Goal: Task Accomplishment & Management: Manage account settings

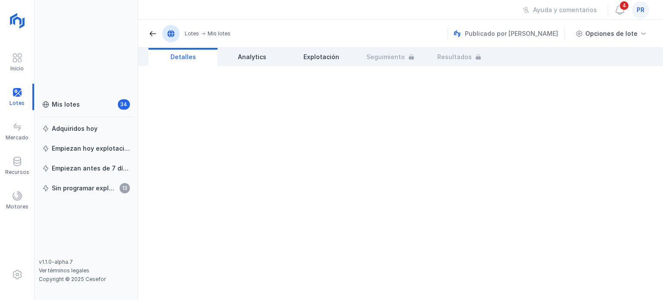
click at [638, 13] on span "pr" at bounding box center [640, 10] width 8 height 9
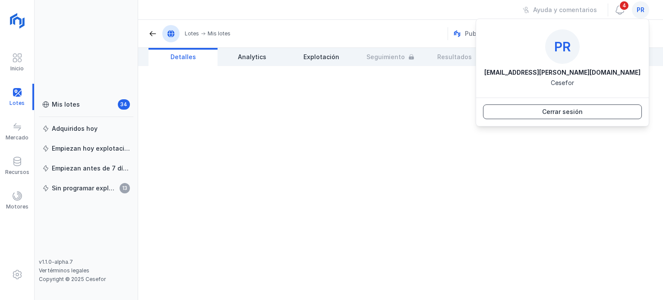
click at [556, 110] on div "Cerrar sesión" at bounding box center [562, 111] width 41 height 9
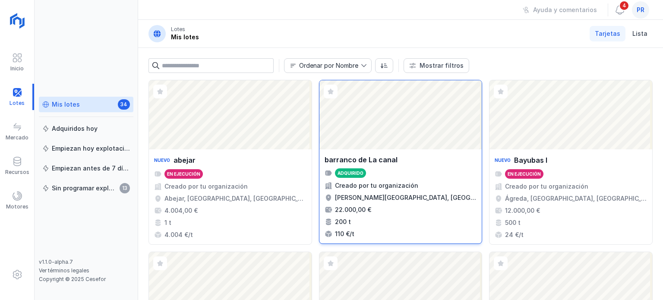
click at [361, 139] on div "Abrir lote" at bounding box center [400, 114] width 163 height 69
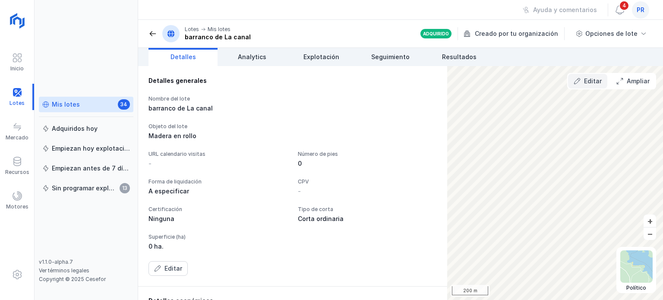
click at [592, 79] on div "Editar" at bounding box center [593, 81] width 18 height 9
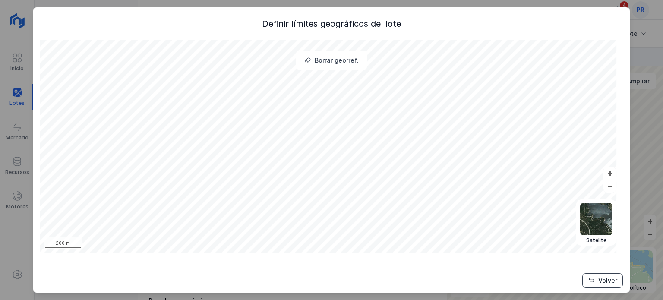
click at [598, 283] on div "Volver" at bounding box center [607, 280] width 19 height 9
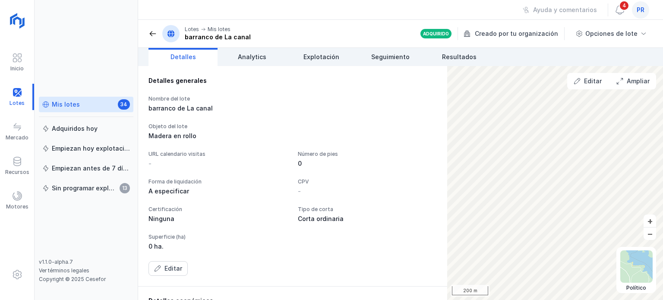
click at [95, 110] on link "Mis lotes 34" at bounding box center [86, 105] width 94 height 16
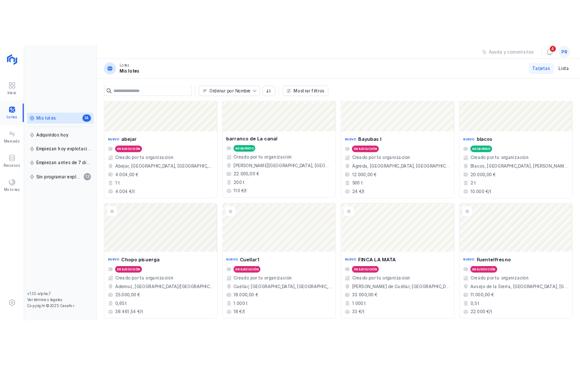
scroll to position [43, 0]
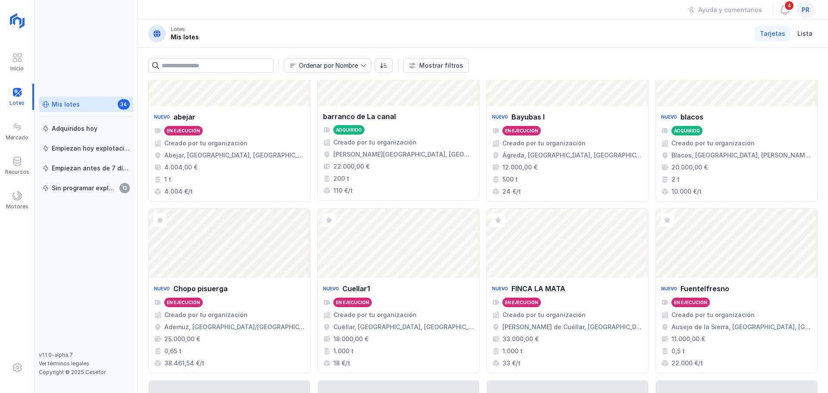
click at [98, 287] on div "Mis lotes 34 Adquiridos hoy Empiezan hoy explotación Empiezan antes de 7 días S…" at bounding box center [86, 224] width 94 height 255
drag, startPoint x: 7, startPoint y: 266, endPoint x: -86, endPoint y: 262, distance: 93.3
click at [0, 262] on html "Inicio Lotes Mercado Recursos Motores Mis lotes 34 Adquiridos hoy Empiezan hoy …" at bounding box center [414, 196] width 828 height 393
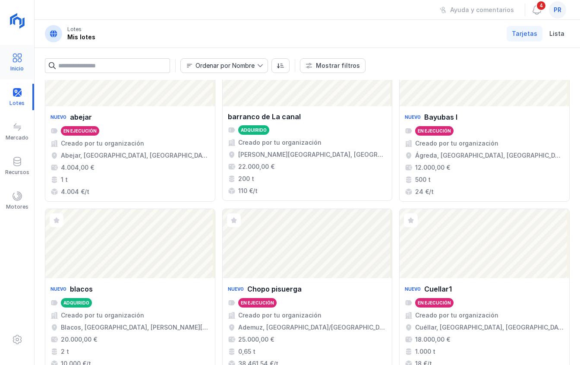
click at [19, 63] on div at bounding box center [17, 59] width 10 height 13
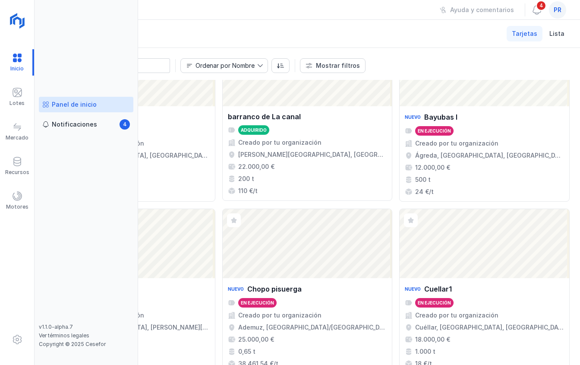
click at [61, 104] on div "Panel de inicio" at bounding box center [74, 104] width 45 height 9
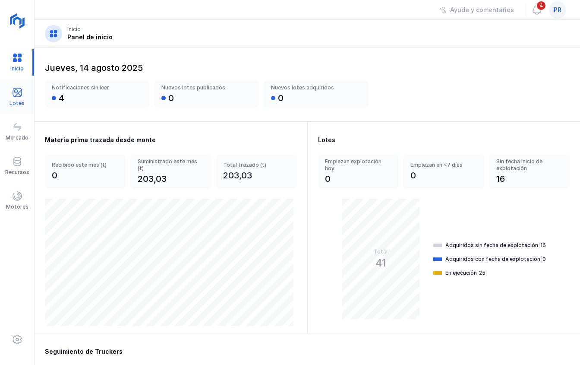
click at [33, 97] on div "Lotes" at bounding box center [17, 97] width 34 height 26
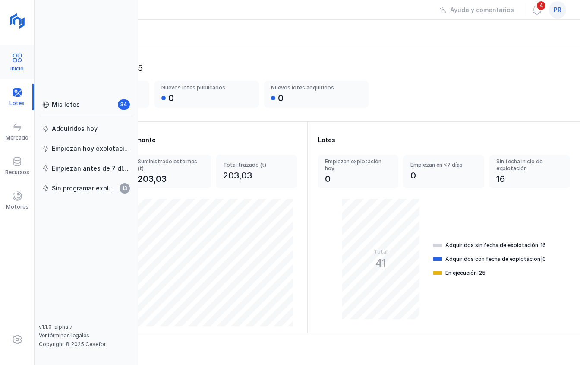
click at [24, 58] on div "Inicio" at bounding box center [17, 62] width 34 height 26
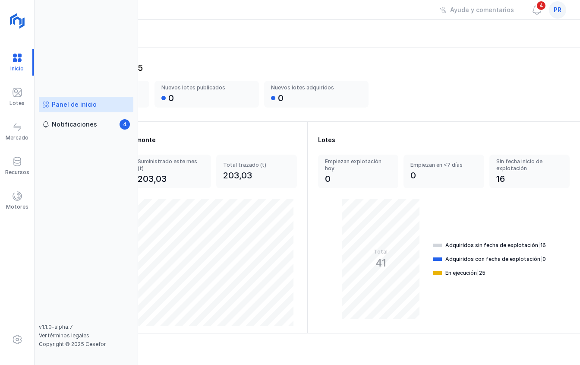
click at [69, 106] on div "Panel de inicio" at bounding box center [74, 104] width 45 height 9
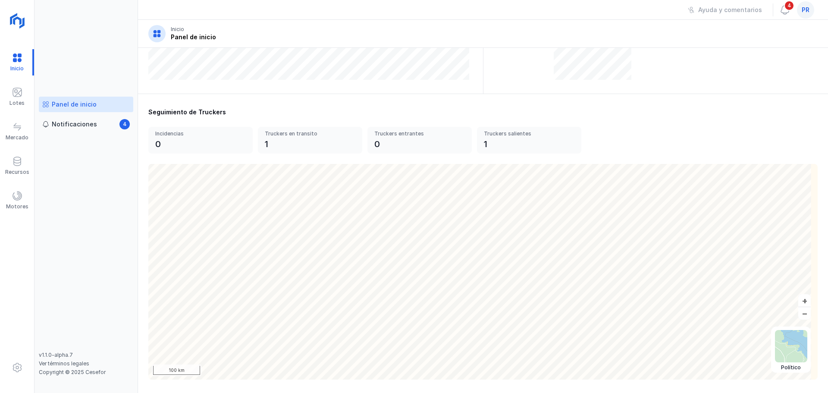
scroll to position [239, 0]
click at [13, 94] on span at bounding box center [17, 92] width 10 height 10
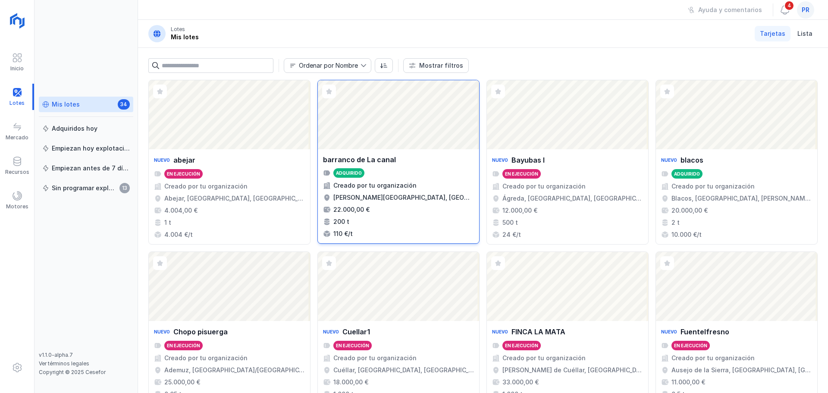
click at [376, 121] on div "Abrir lote" at bounding box center [398, 114] width 161 height 69
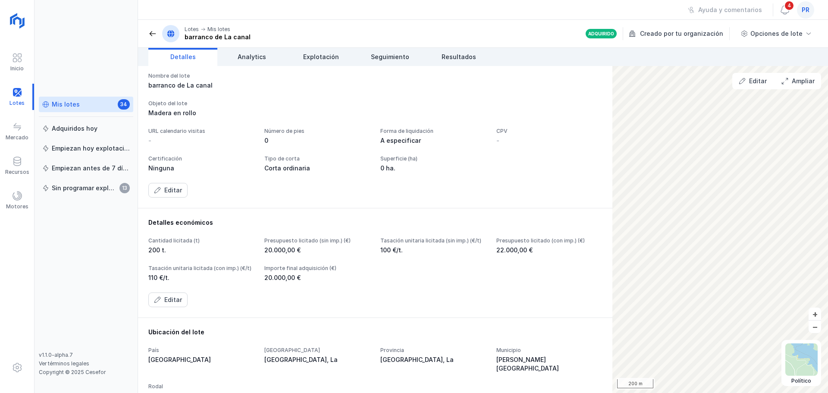
scroll to position [43, 0]
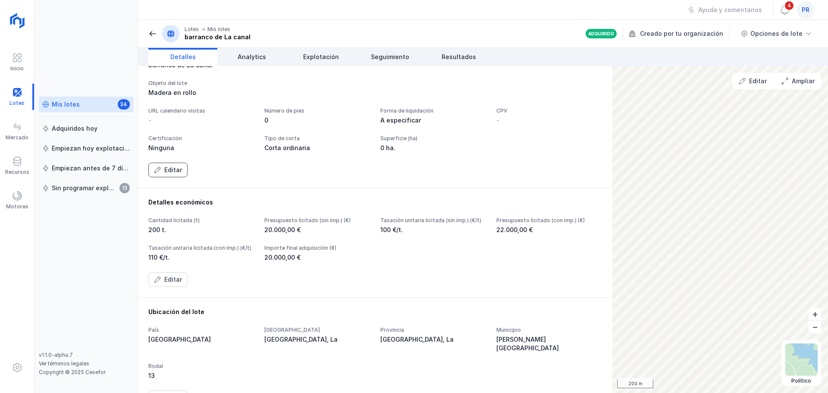
click at [167, 174] on div "Editar" at bounding box center [173, 170] width 18 height 9
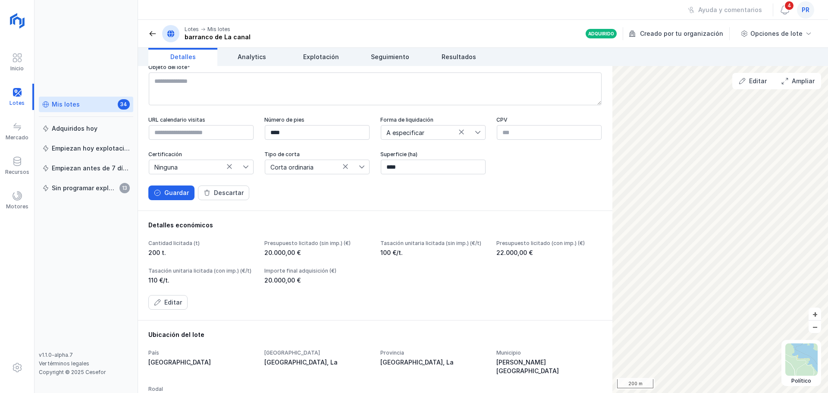
scroll to position [86, 0]
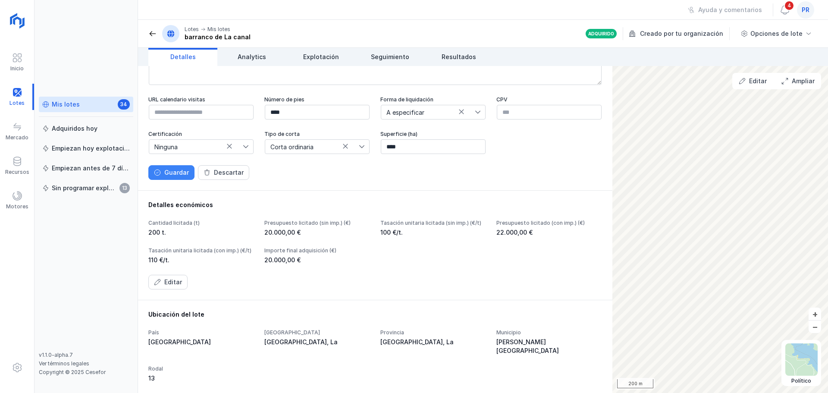
click at [178, 177] on div "Guardar" at bounding box center [176, 172] width 25 height 9
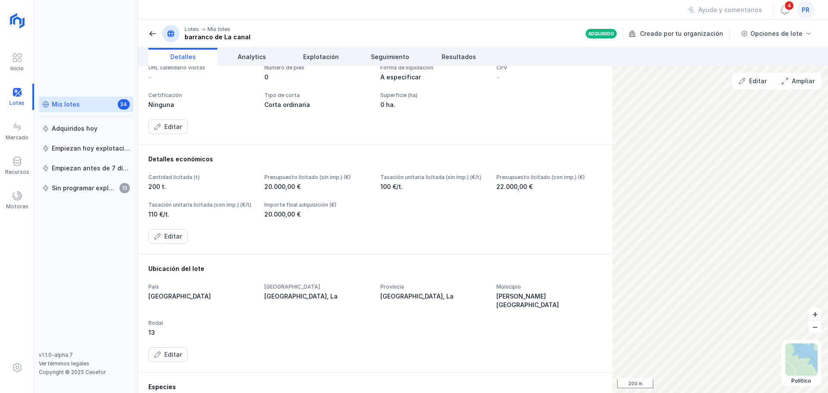
scroll to position [79, 0]
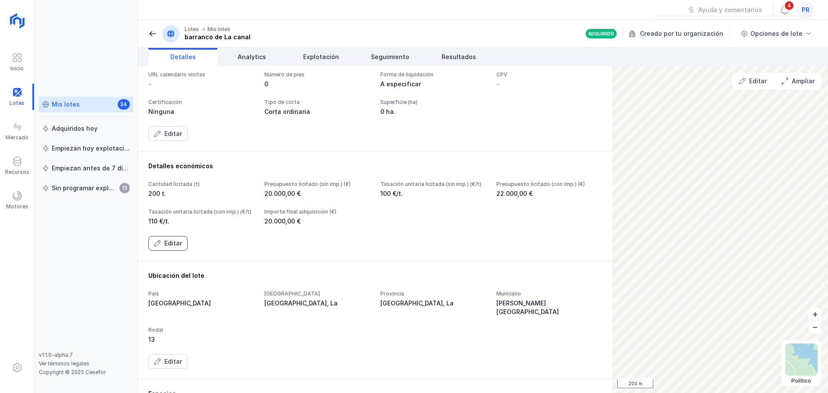
click at [177, 248] on div "Editar" at bounding box center [173, 243] width 18 height 9
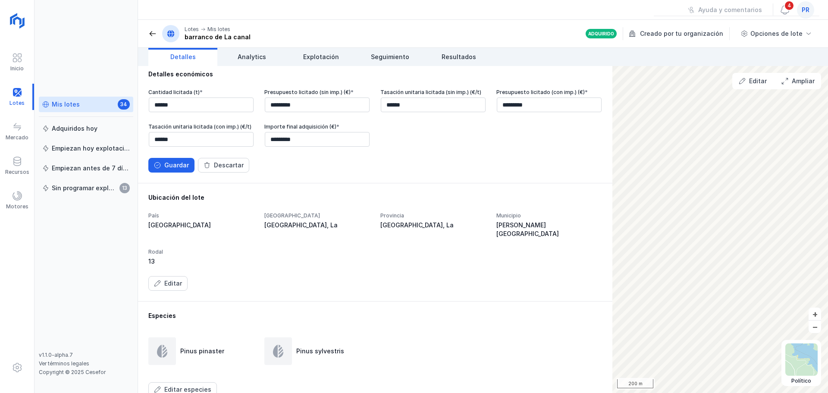
scroll to position [209, 0]
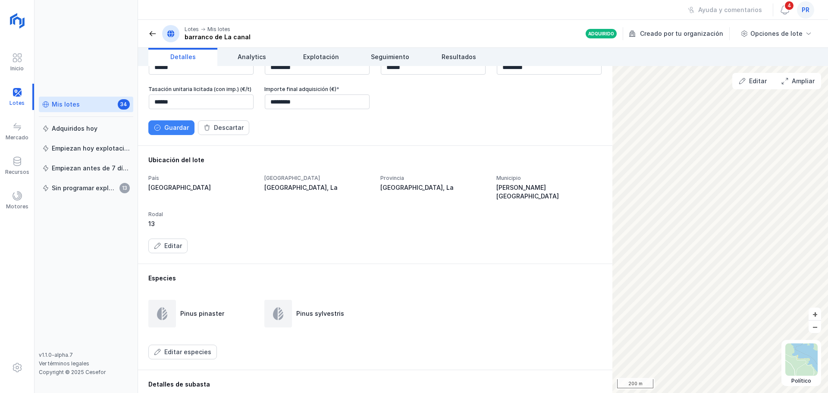
click at [171, 135] on button "Guardar" at bounding box center [171, 127] width 46 height 15
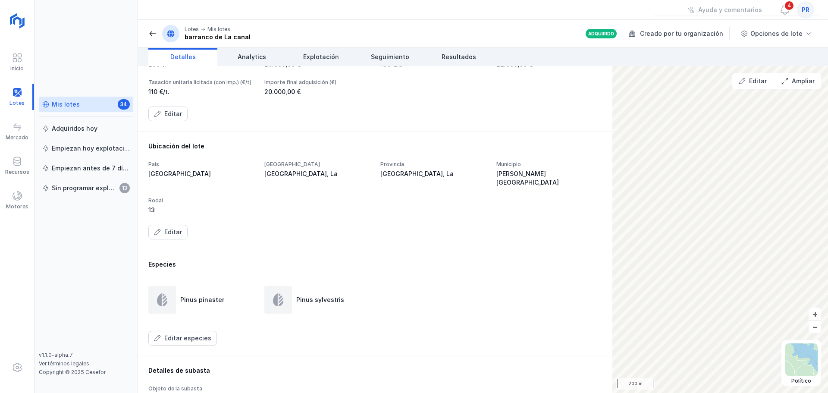
scroll to position [252, 0]
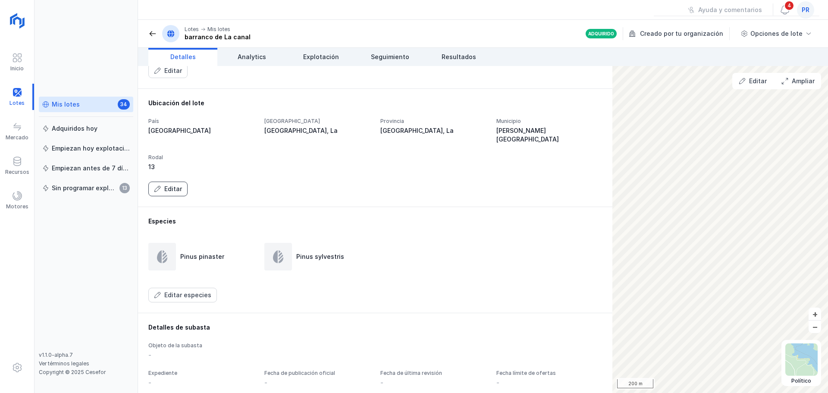
click at [173, 193] on div "Editar" at bounding box center [173, 189] width 18 height 9
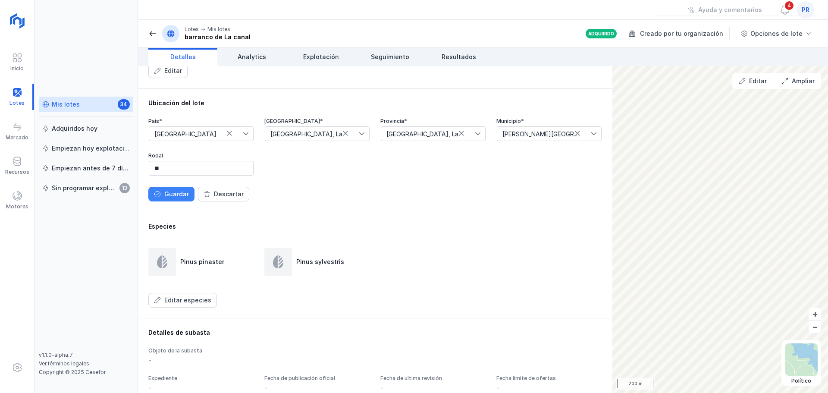
click at [175, 201] on button "Guardar" at bounding box center [171, 194] width 46 height 15
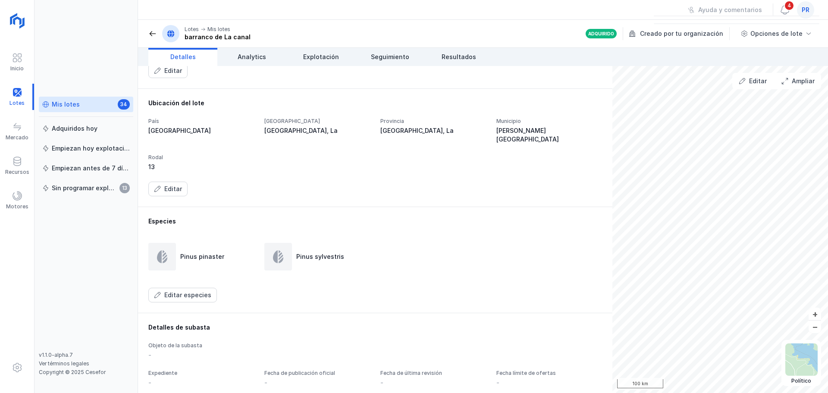
scroll to position [295, 0]
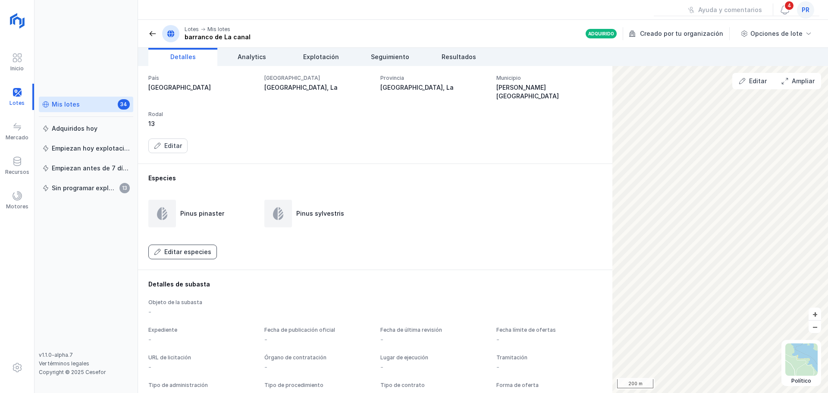
click at [189, 256] on div "Editar especies" at bounding box center [187, 252] width 47 height 9
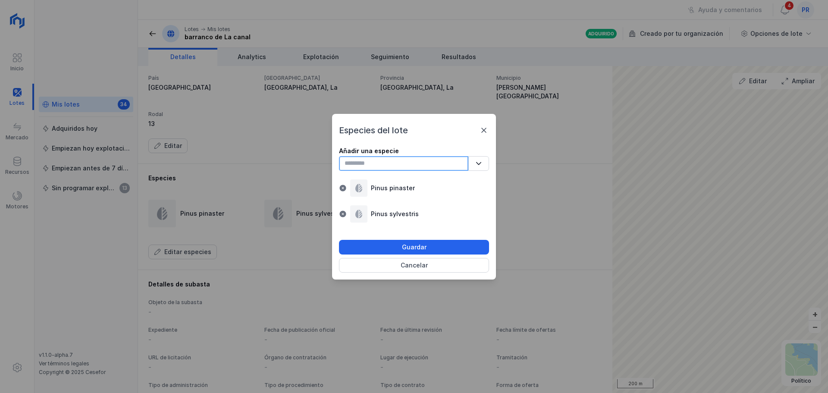
click at [378, 165] on input "text" at bounding box center [403, 163] width 129 height 15
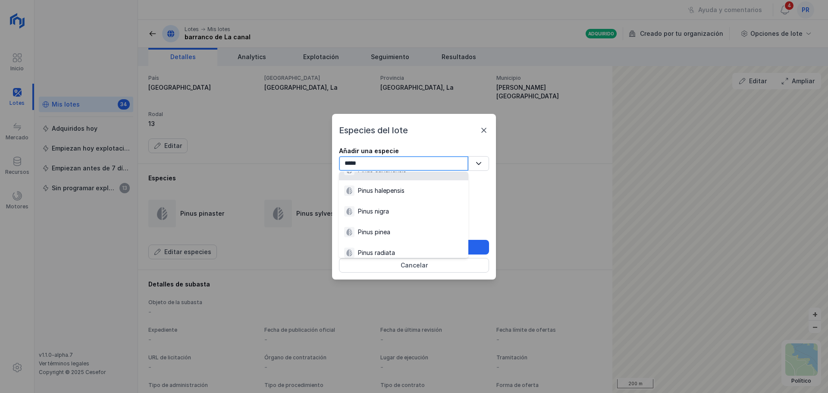
scroll to position [52, 0]
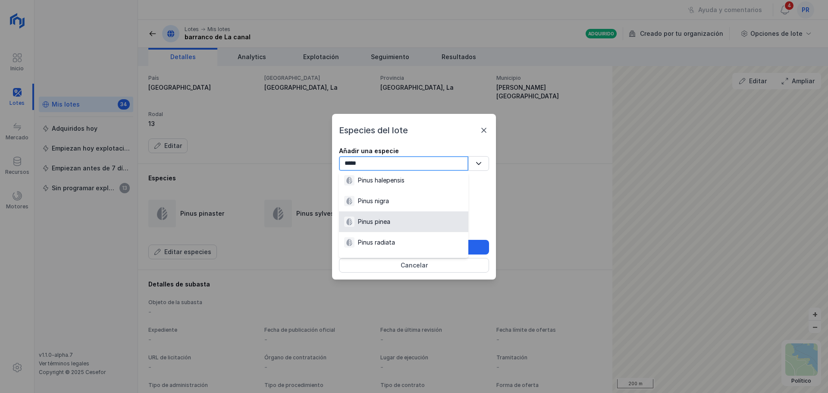
type input "*****"
click at [384, 222] on div "Pinus pinea" at bounding box center [374, 221] width 32 height 9
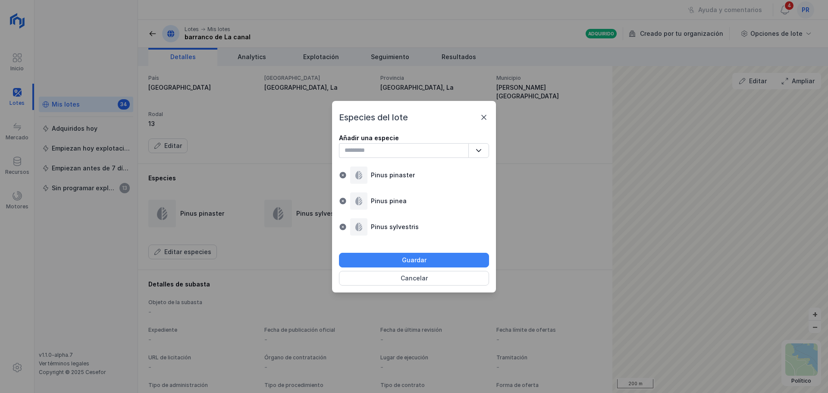
click at [385, 263] on button "Guardar" at bounding box center [414, 260] width 150 height 15
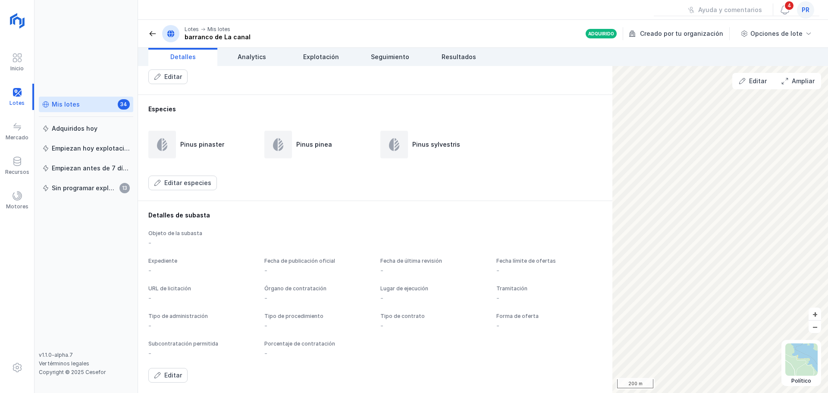
scroll to position [411, 0]
click at [662, 78] on button "Editar" at bounding box center [752, 81] width 39 height 15
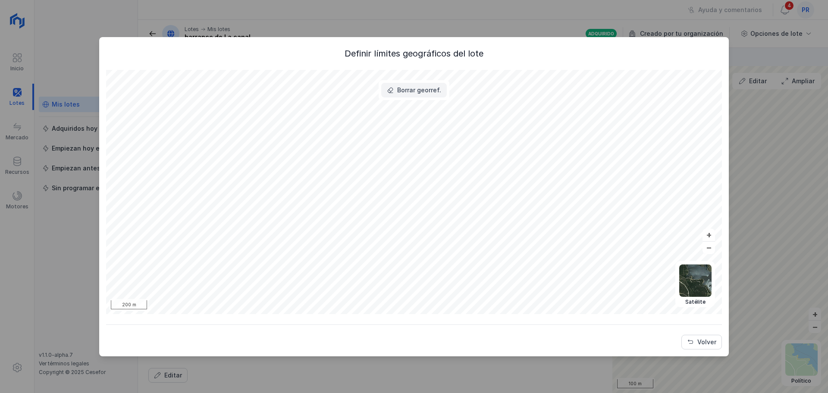
click at [395, 96] on button "Borrar georref." at bounding box center [414, 90] width 66 height 15
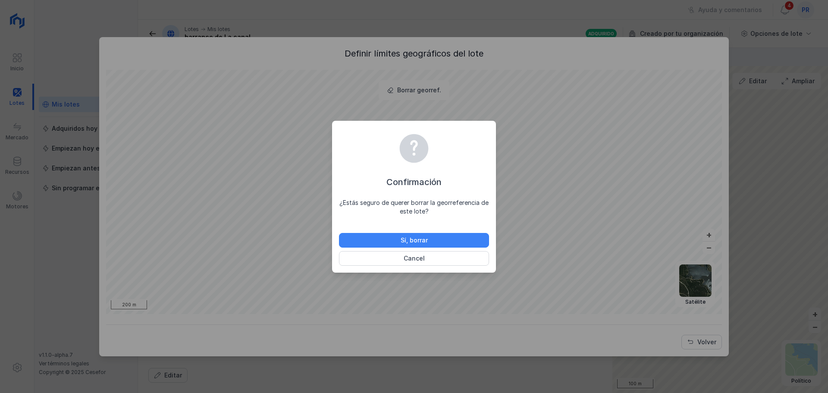
click at [469, 236] on button "Sí, borrar" at bounding box center [414, 240] width 150 height 15
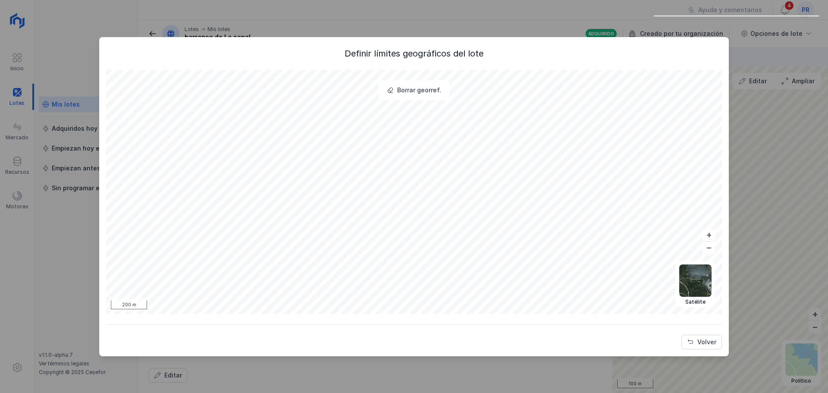
click at [431, 82] on div "Borrar georref." at bounding box center [414, 90] width 71 height 20
click at [442, 89] on button "Borrar georref." at bounding box center [414, 90] width 66 height 15
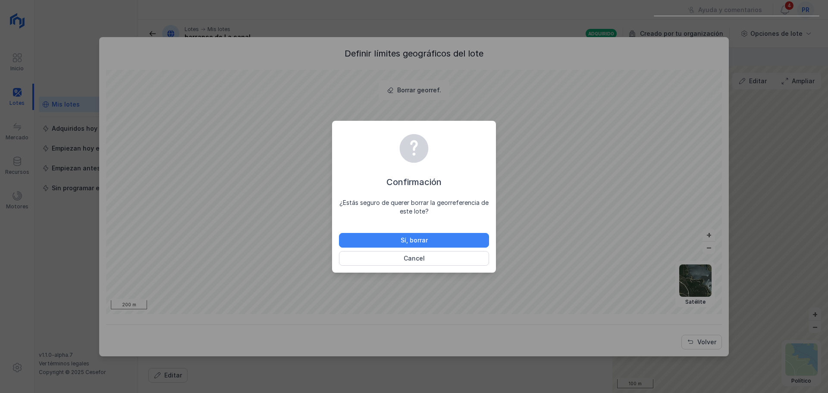
click at [410, 238] on div "Sí, borrar" at bounding box center [414, 240] width 27 height 9
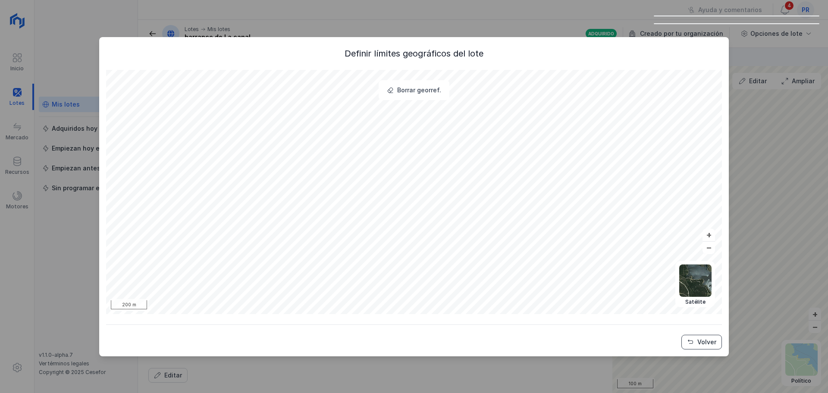
click at [662, 299] on div "Volver" at bounding box center [707, 342] width 19 height 9
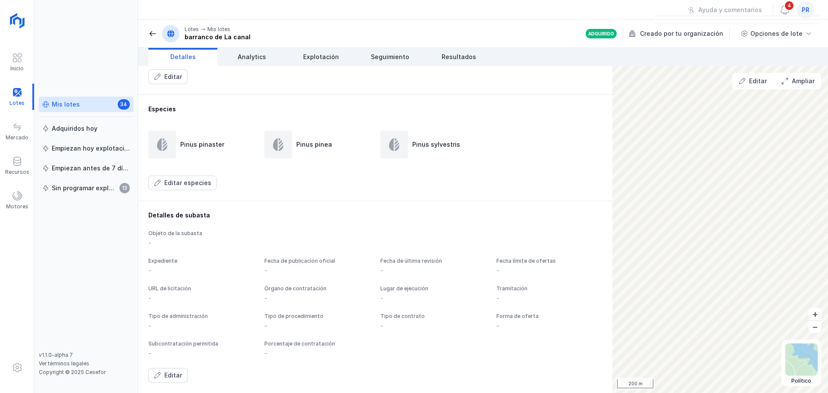
click at [66, 102] on div "Mis lotes" at bounding box center [66, 104] width 28 height 9
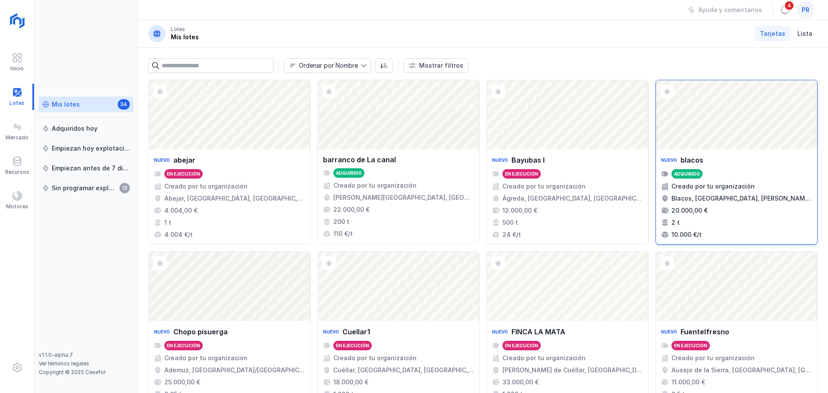
click at [662, 119] on div "Abrir lote" at bounding box center [736, 114] width 161 height 69
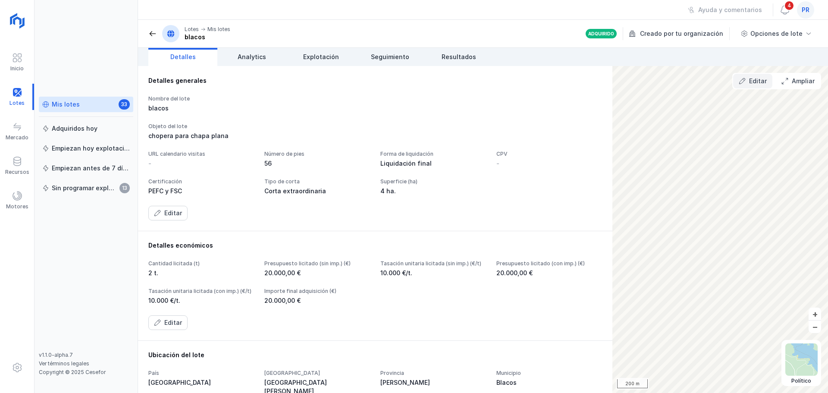
click at [662, 79] on div "Editar" at bounding box center [758, 81] width 18 height 9
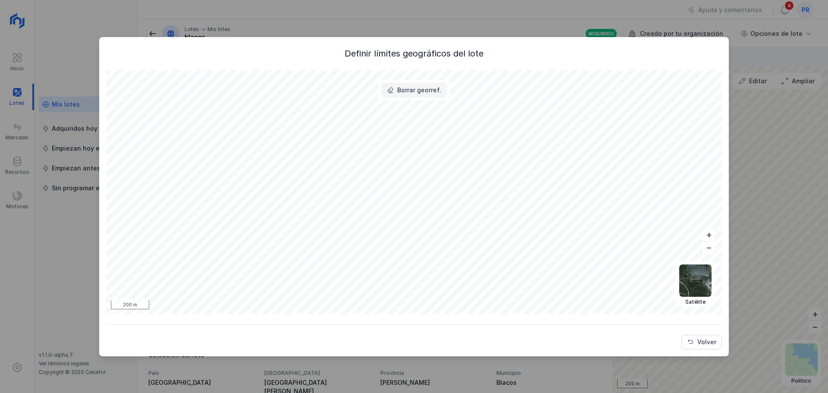
click at [415, 88] on div "Borrar georref." at bounding box center [419, 90] width 44 height 9
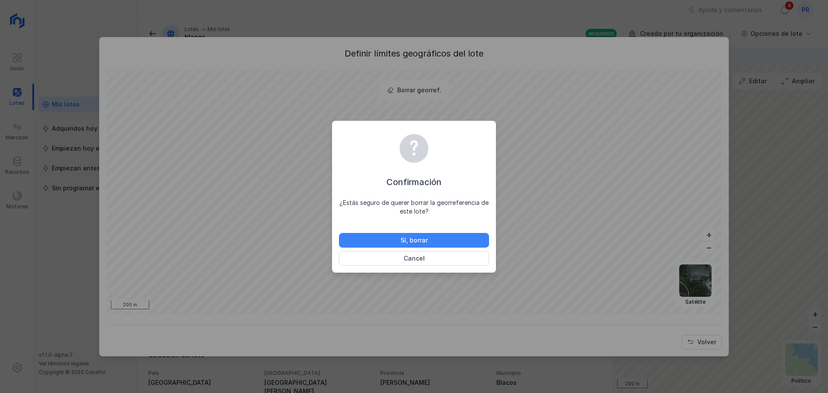
click at [432, 234] on button "Sí, borrar" at bounding box center [414, 240] width 150 height 15
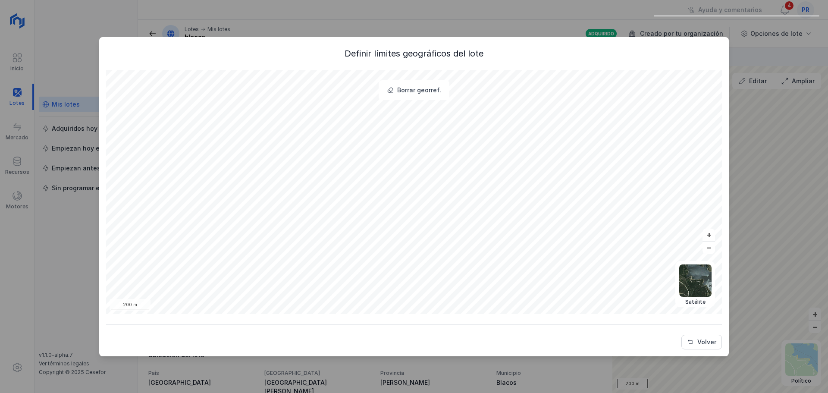
click at [662, 299] on div "Volver" at bounding box center [414, 336] width 616 height 25
click at [662, 299] on div "Volver" at bounding box center [707, 342] width 19 height 9
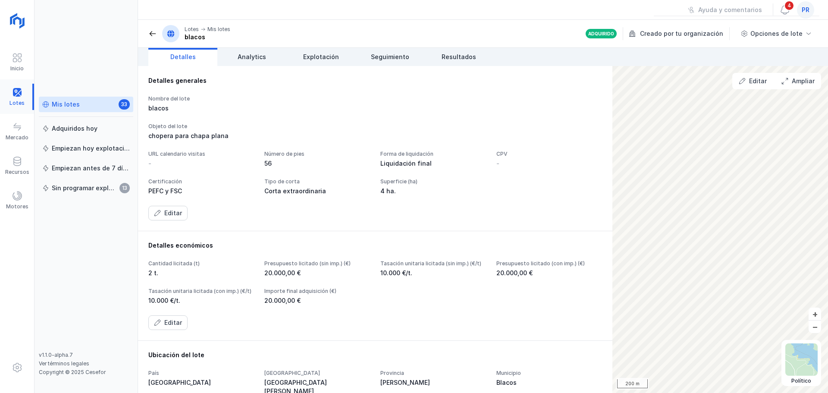
click at [19, 90] on div at bounding box center [17, 97] width 34 height 26
click at [153, 33] on span at bounding box center [152, 33] width 9 height 9
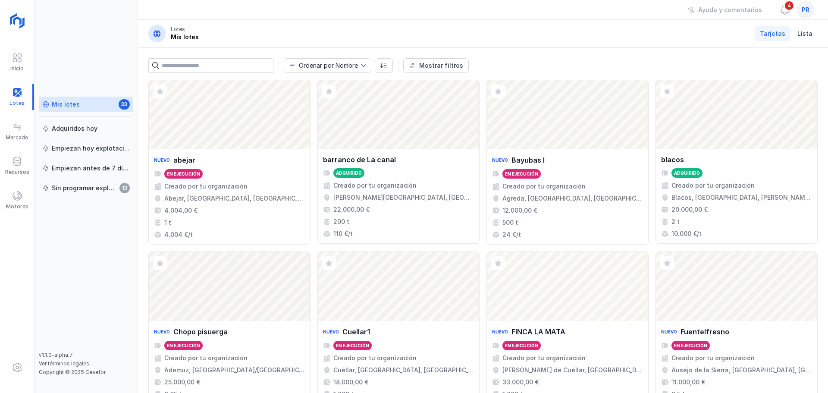
click at [86, 102] on div "Mis lotes 33" at bounding box center [86, 104] width 88 height 9
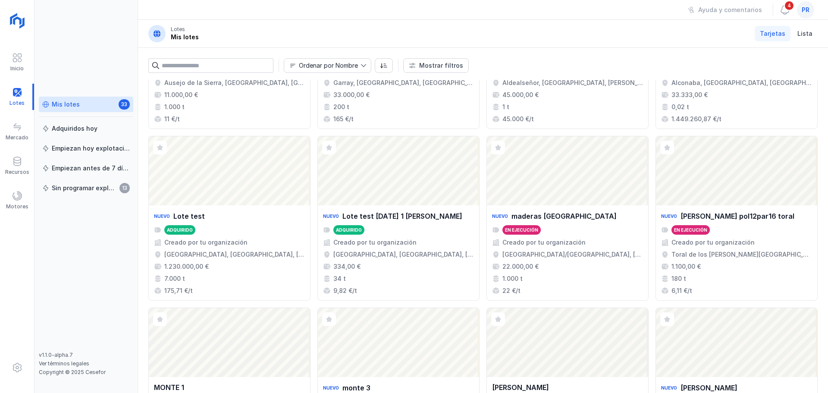
scroll to position [472, 0]
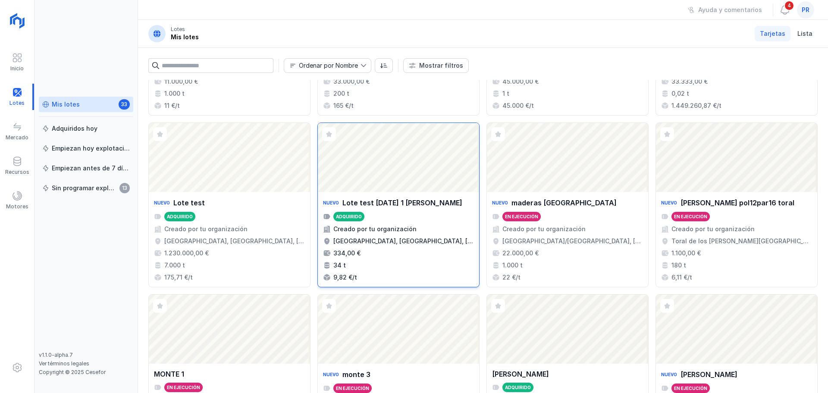
click at [379, 231] on div "Creado por tu organización" at bounding box center [375, 229] width 83 height 9
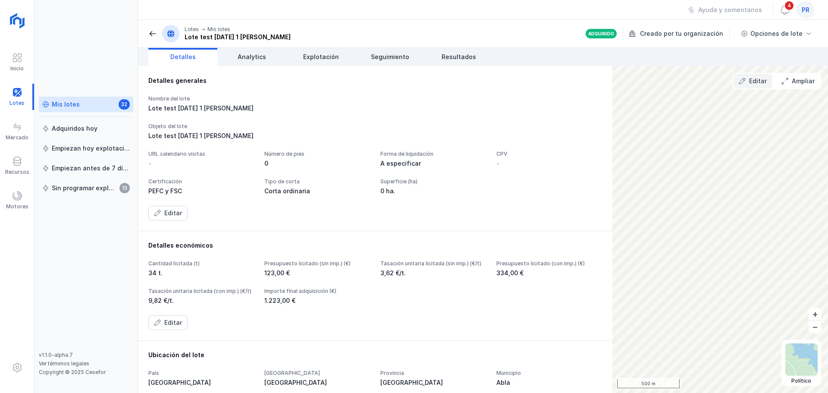
click at [662, 75] on button "Editar" at bounding box center [752, 81] width 39 height 15
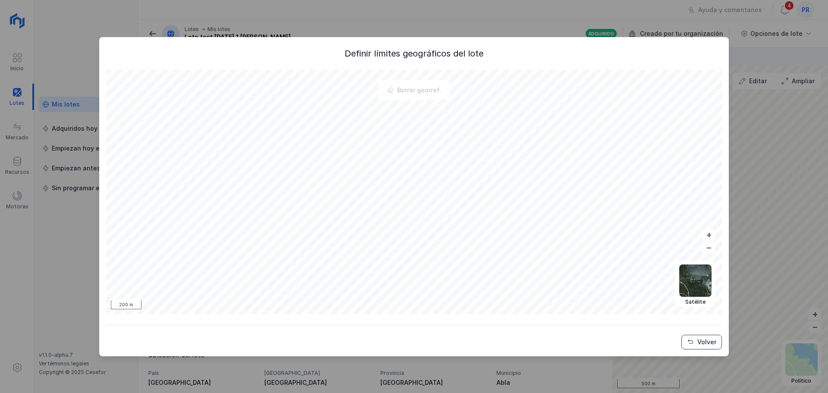
click at [662, 299] on button "Volver" at bounding box center [702, 342] width 41 height 15
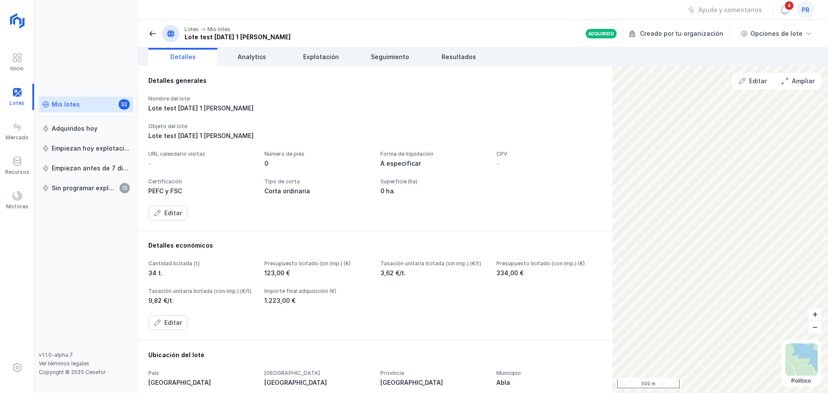
click at [83, 105] on div "Mis lotes 32" at bounding box center [86, 104] width 88 height 9
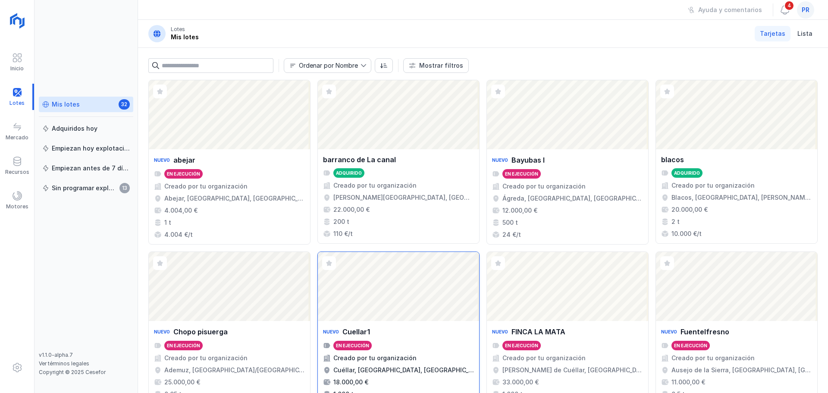
scroll to position [577, 0]
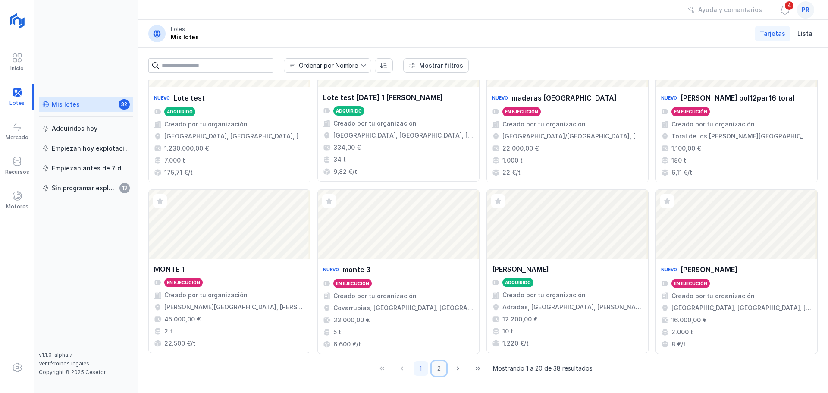
click at [439, 299] on button "2" at bounding box center [439, 368] width 15 height 15
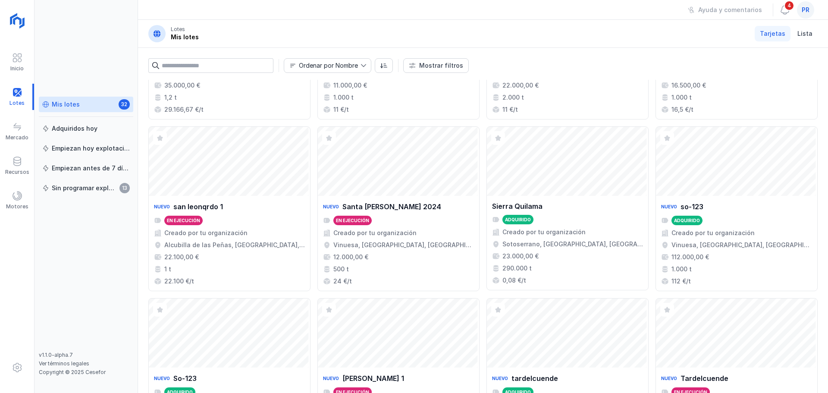
scroll to position [0, 0]
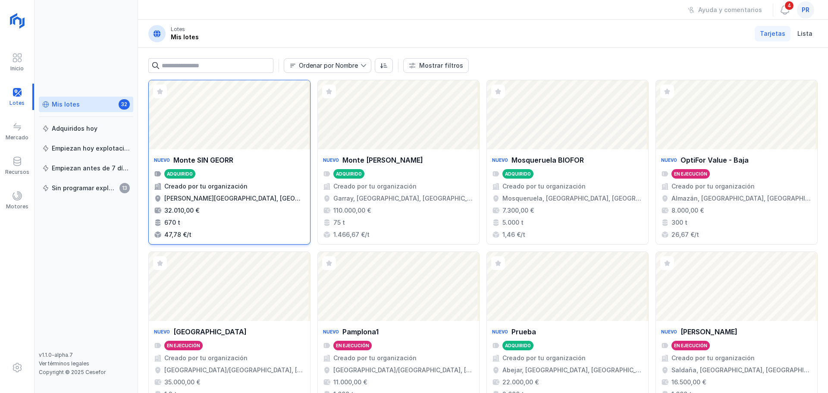
click at [286, 149] on div "Abrir lote" at bounding box center [229, 114] width 161 height 69
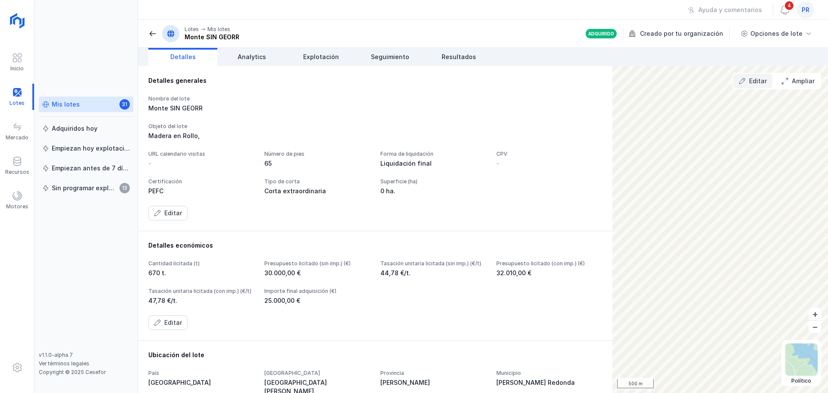
click at [662, 79] on div "Editar" at bounding box center [758, 81] width 18 height 9
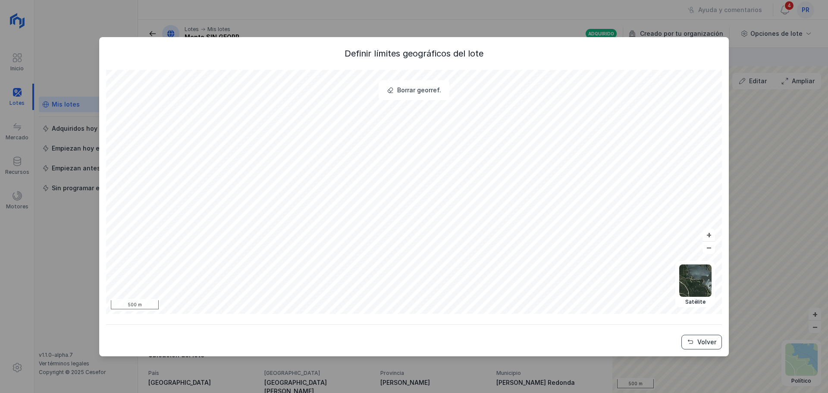
click at [662, 299] on div "Volver" at bounding box center [707, 342] width 19 height 9
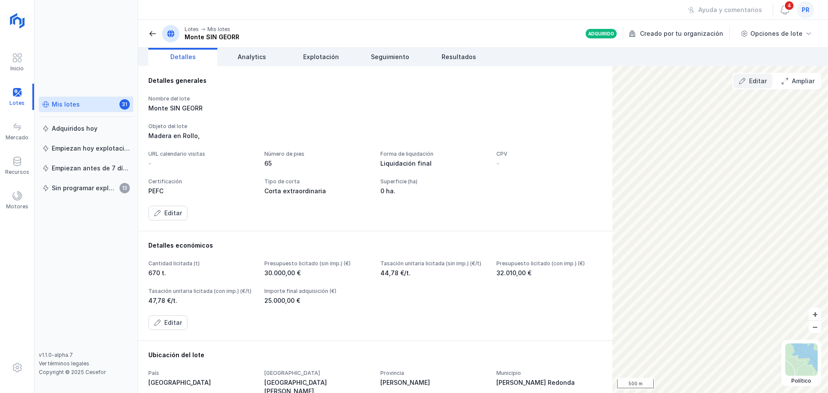
click at [662, 82] on div "Editar" at bounding box center [758, 81] width 18 height 9
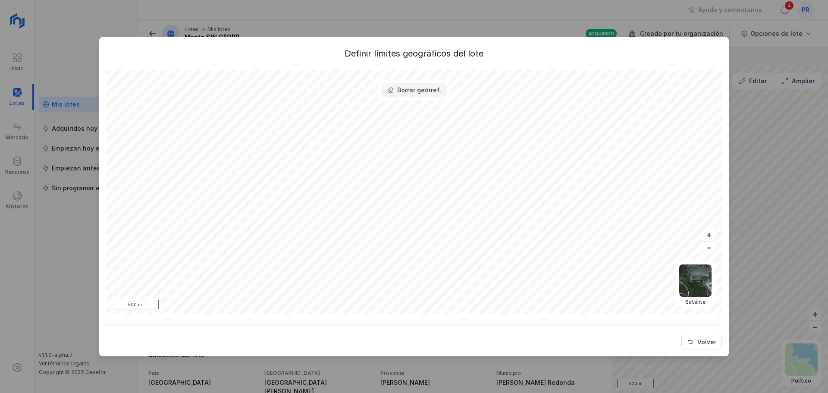
click at [427, 85] on button "Borrar georref." at bounding box center [414, 90] width 66 height 15
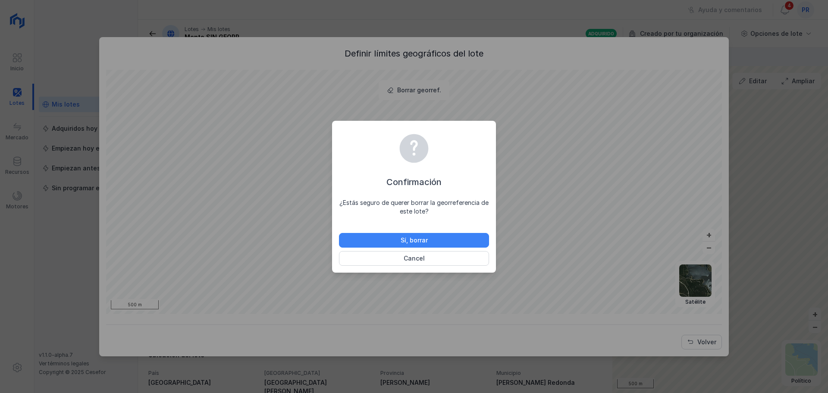
click at [377, 241] on button "Sí, borrar" at bounding box center [414, 240] width 150 height 15
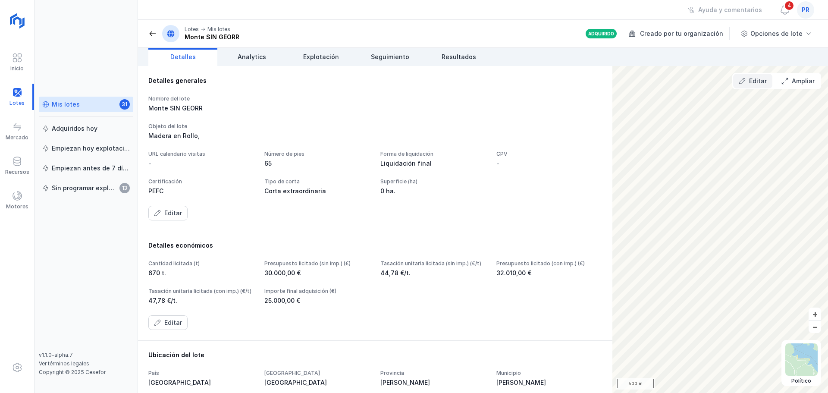
click at [755, 82] on div "Editar" at bounding box center [758, 81] width 18 height 9
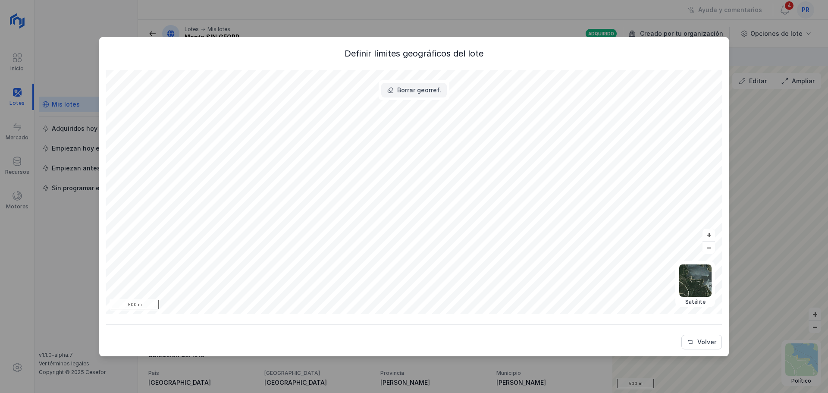
click at [402, 96] on button "Borrar georref." at bounding box center [414, 90] width 66 height 15
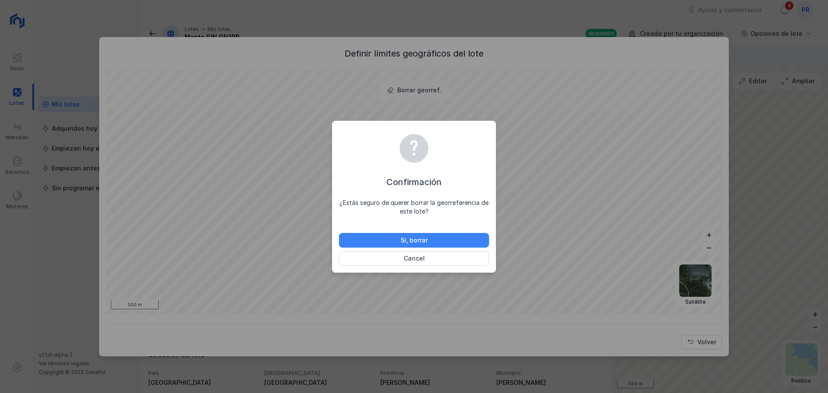
click at [448, 237] on button "Sí, borrar" at bounding box center [414, 240] width 150 height 15
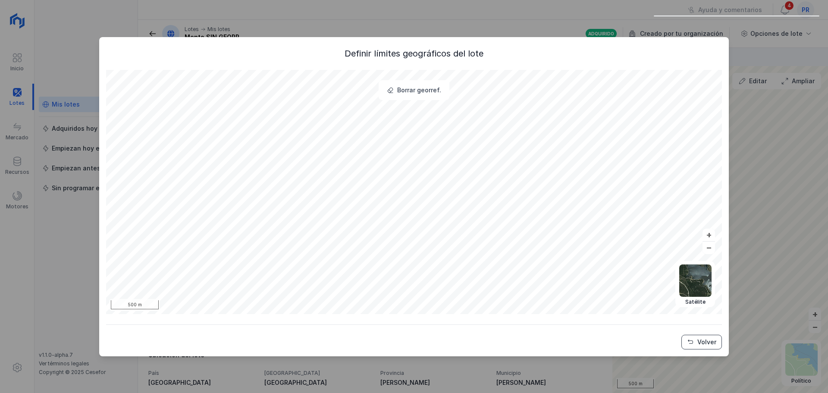
click at [714, 340] on div "Volver" at bounding box center [707, 342] width 19 height 9
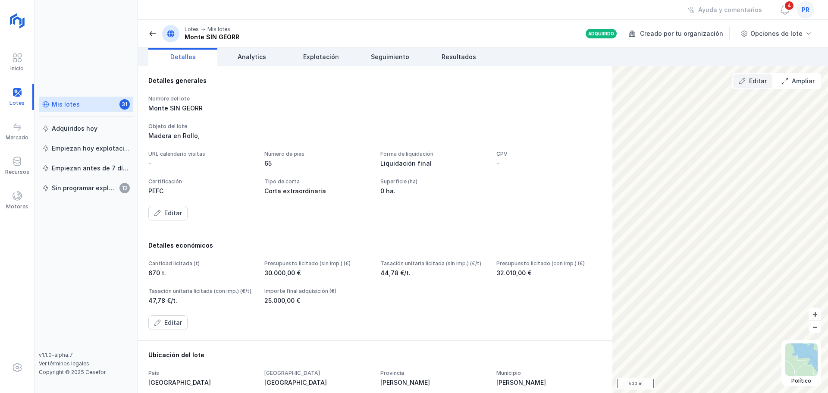
click at [748, 80] on button "Editar" at bounding box center [752, 81] width 39 height 15
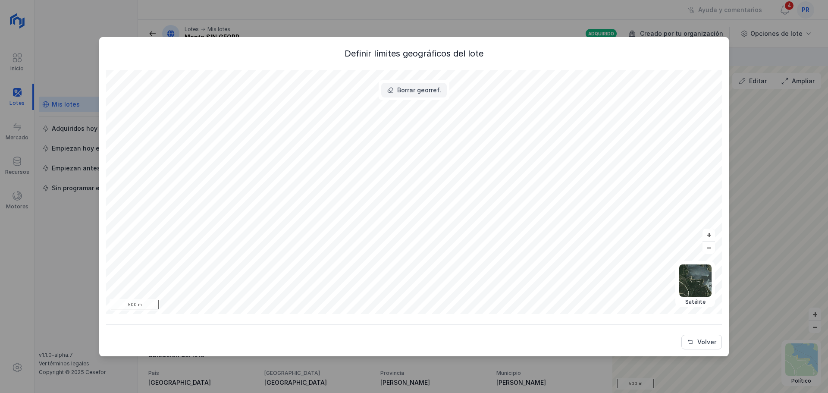
click at [418, 85] on button "Borrar georref." at bounding box center [414, 90] width 66 height 15
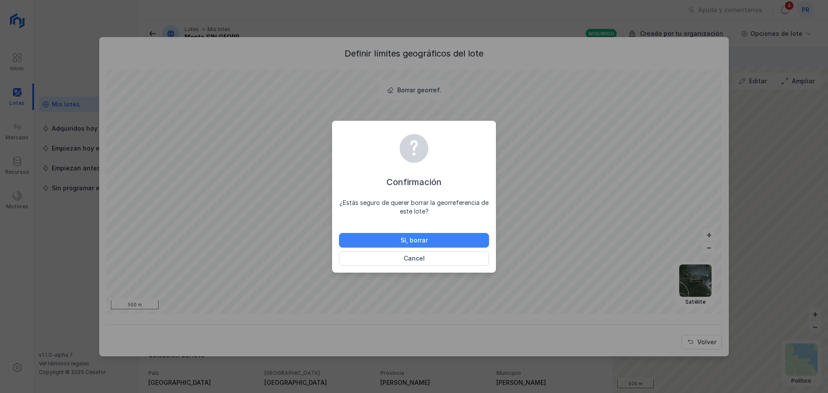
click at [436, 239] on button "Sí, borrar" at bounding box center [414, 240] width 150 height 15
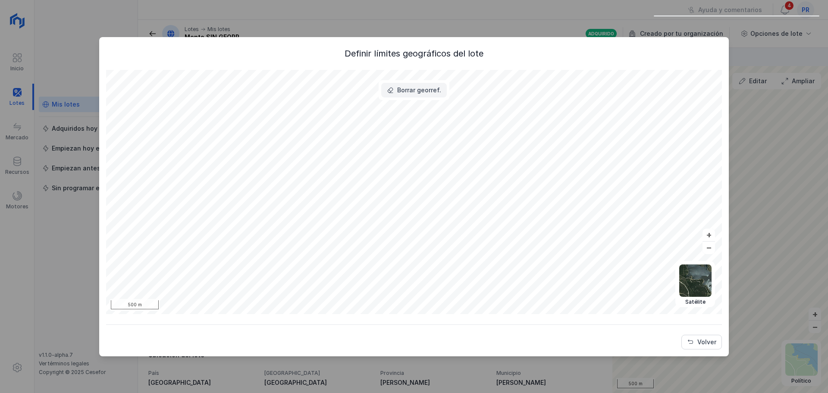
click at [440, 89] on div "Borrar georref." at bounding box center [419, 90] width 44 height 9
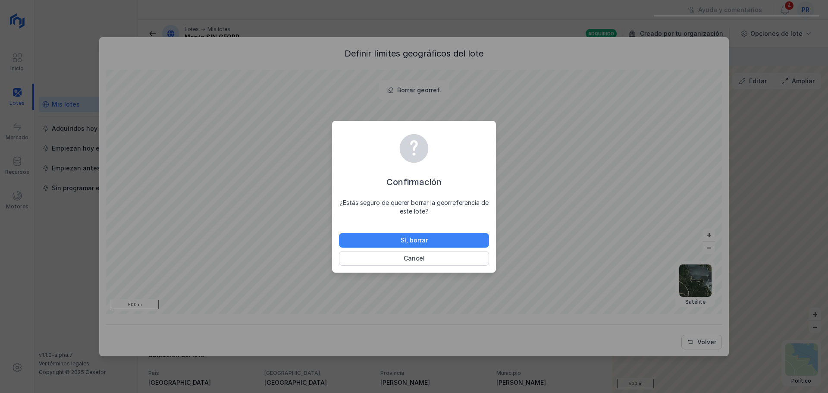
click at [453, 243] on button "Sí, borrar" at bounding box center [414, 240] width 150 height 15
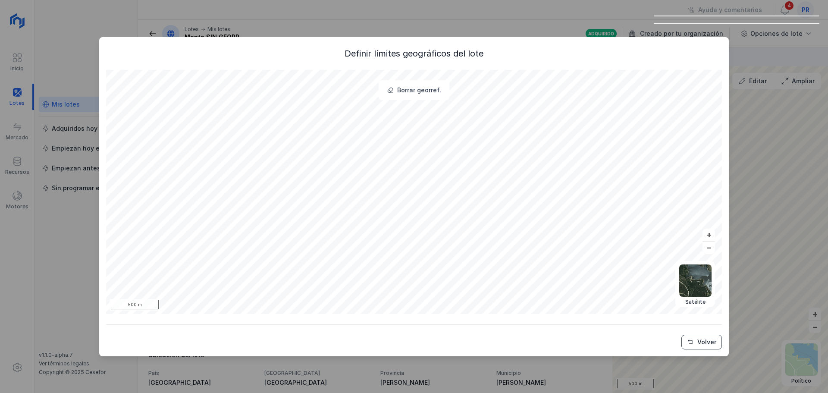
click at [717, 340] on button "Volver" at bounding box center [702, 342] width 41 height 15
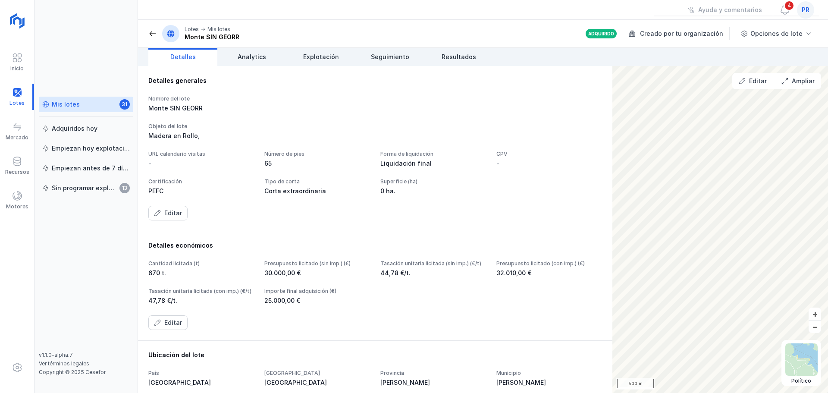
click at [149, 37] on span at bounding box center [152, 33] width 9 height 9
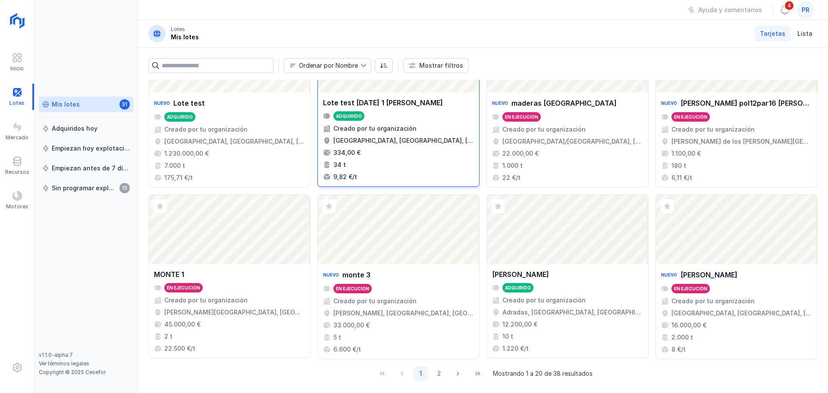
scroll to position [577, 0]
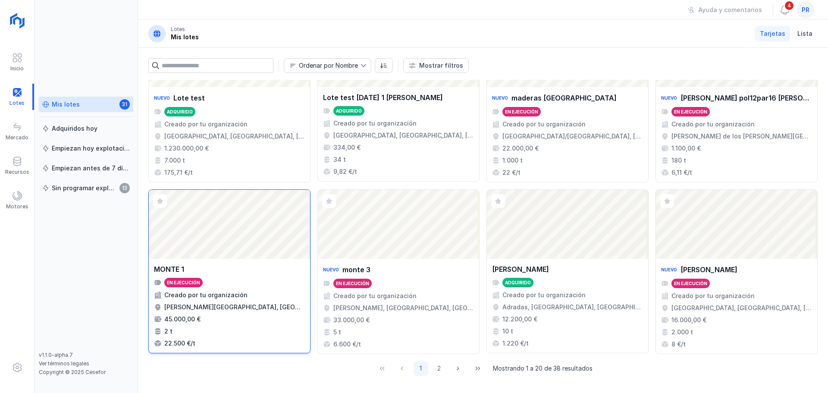
click at [223, 228] on div "Abrir lote" at bounding box center [229, 224] width 161 height 69
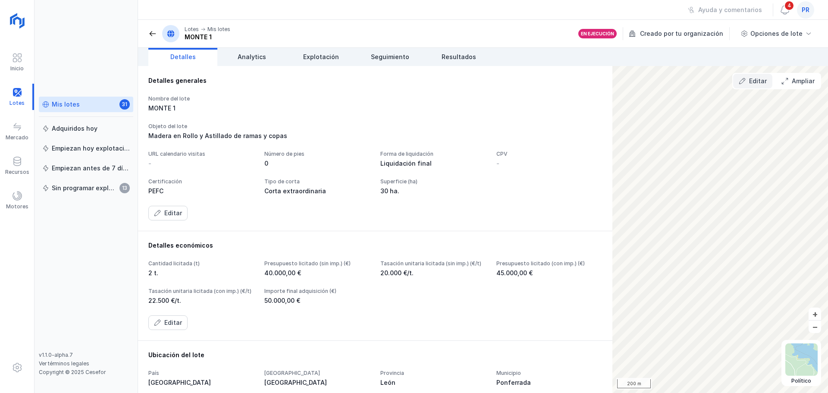
click at [754, 77] on div "Editar" at bounding box center [758, 81] width 18 height 9
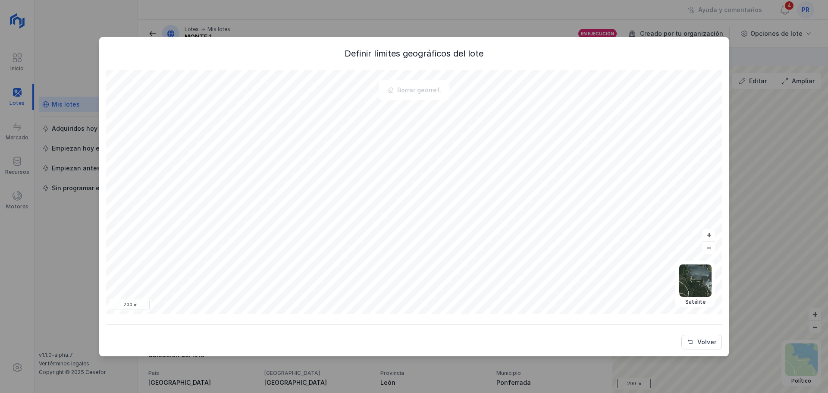
click at [699, 330] on div "Volver" at bounding box center [414, 336] width 616 height 25
click at [702, 335] on button "Volver" at bounding box center [702, 342] width 41 height 15
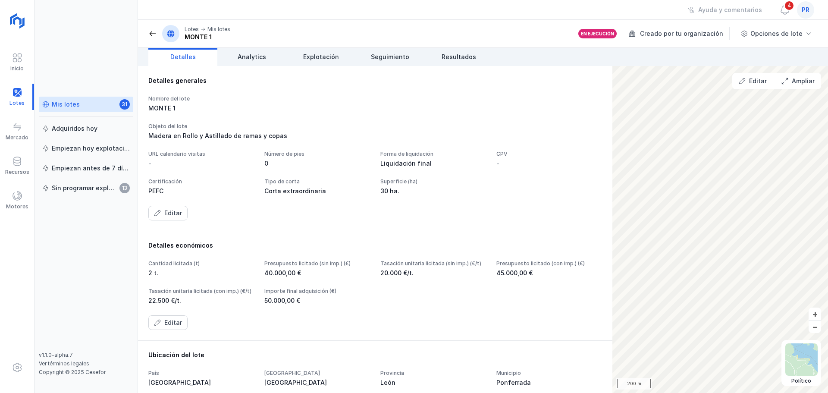
click at [107, 106] on div "Mis lotes 31" at bounding box center [86, 104] width 88 height 9
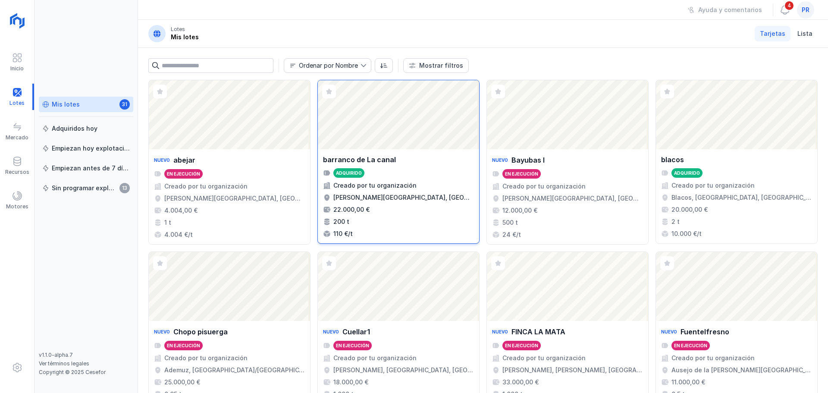
scroll to position [86, 0]
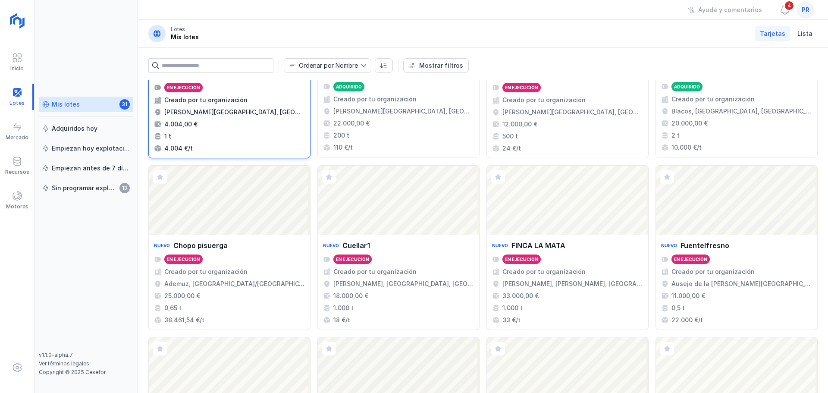
click at [240, 95] on div "Nuevo abejar En ejecución Creado por tu organización Abejar, Soria, Castilla y …" at bounding box center [229, 110] width 151 height 85
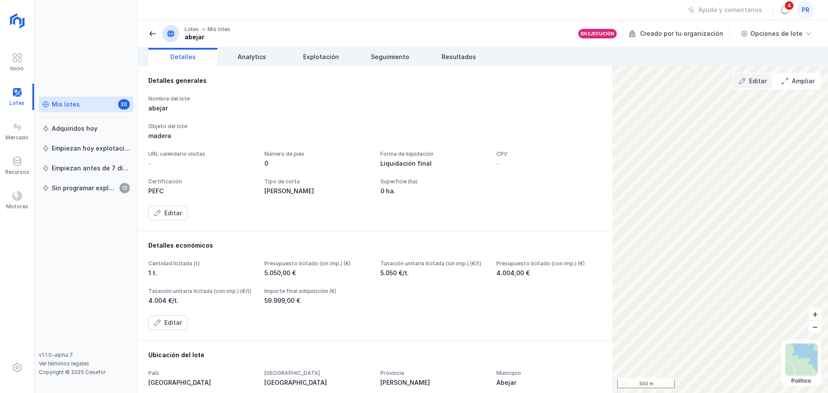
click at [756, 81] on div "Editar" at bounding box center [758, 81] width 18 height 9
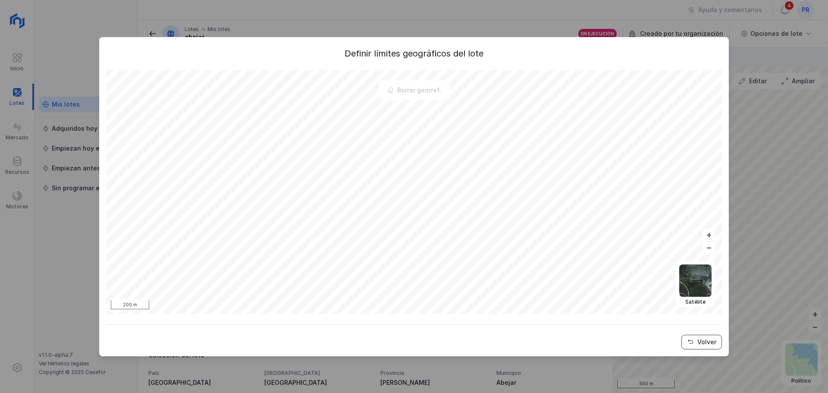
click at [694, 339] on span "Volver" at bounding box center [690, 342] width 7 height 7
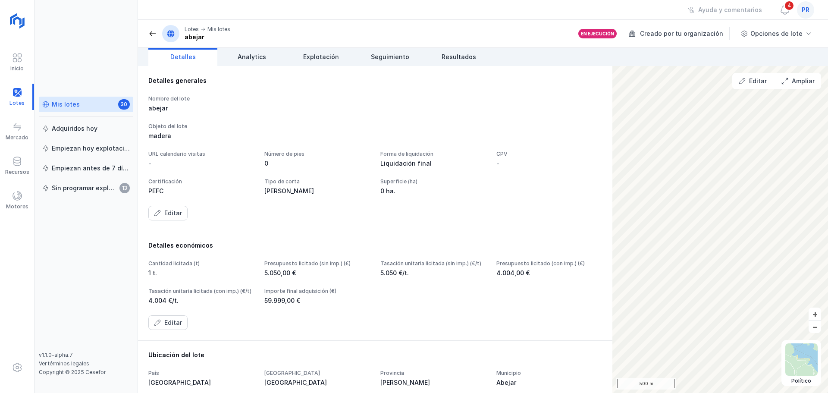
click at [149, 30] on span at bounding box center [152, 33] width 9 height 9
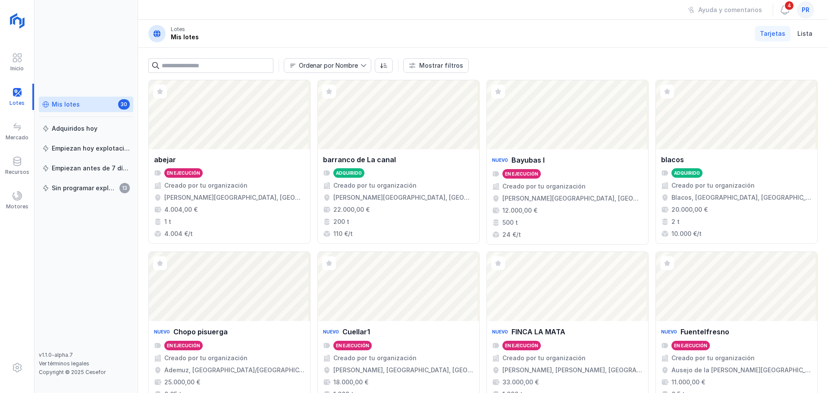
scroll to position [577, 0]
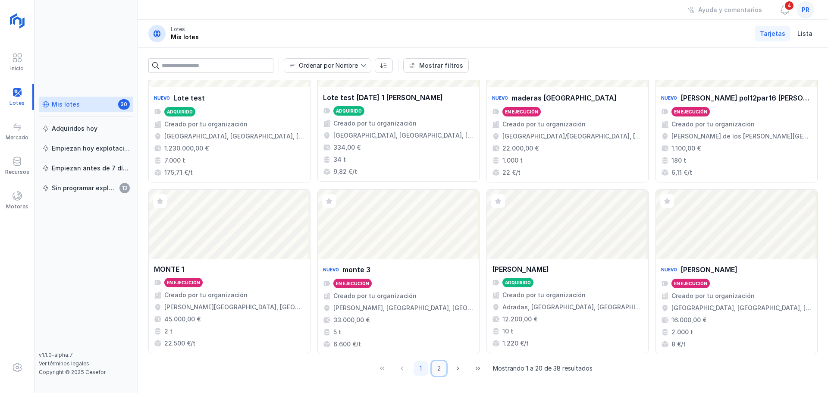
click at [435, 368] on button "2" at bounding box center [439, 368] width 15 height 15
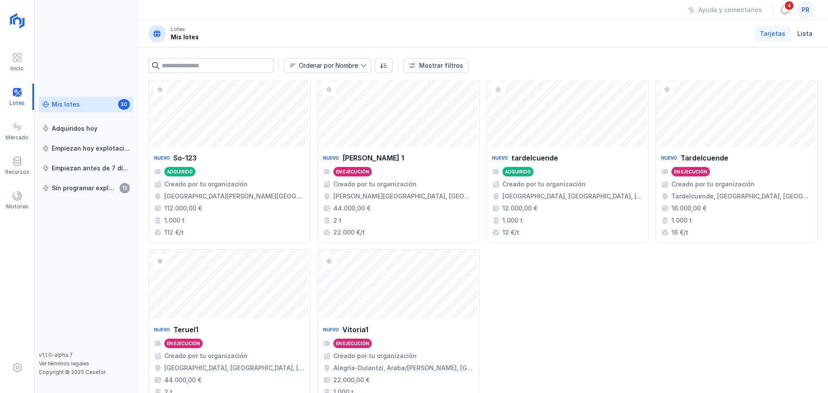
scroll to position [0, 0]
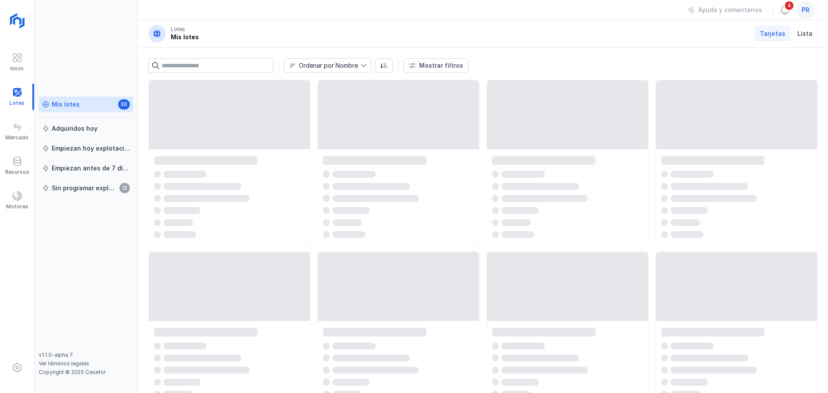
click at [88, 99] on link "Mis lotes 30" at bounding box center [86, 105] width 94 height 16
click at [87, 107] on div "Mis lotes 30" at bounding box center [86, 104] width 88 height 9
click at [93, 189] on div "Sin programar explotación" at bounding box center [84, 188] width 65 height 9
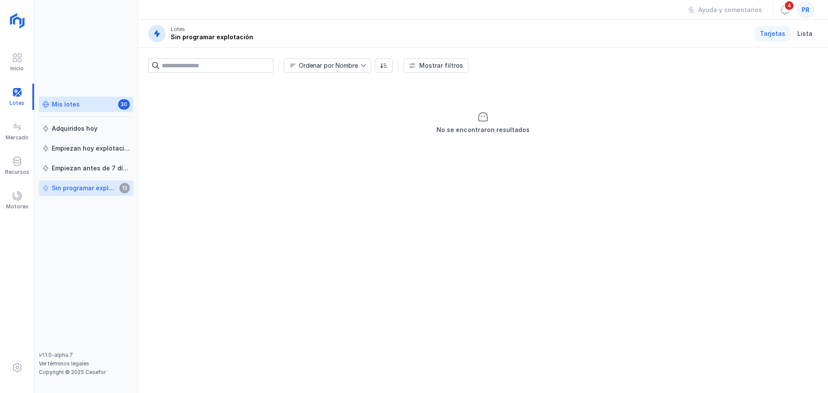
click at [75, 104] on div "Mis lotes" at bounding box center [66, 104] width 28 height 9
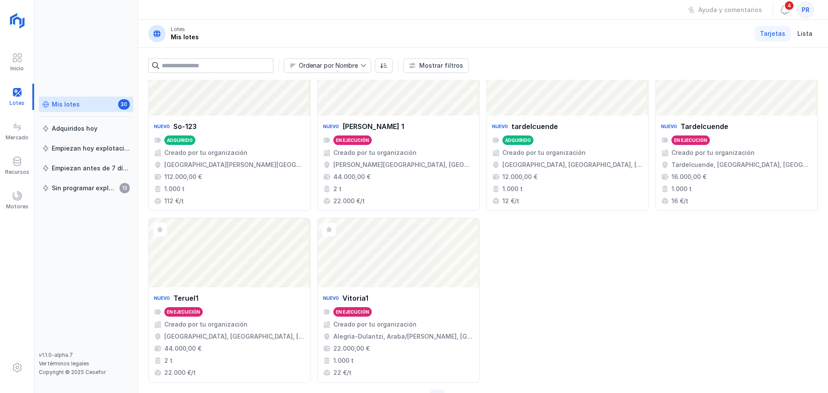
scroll to position [577, 0]
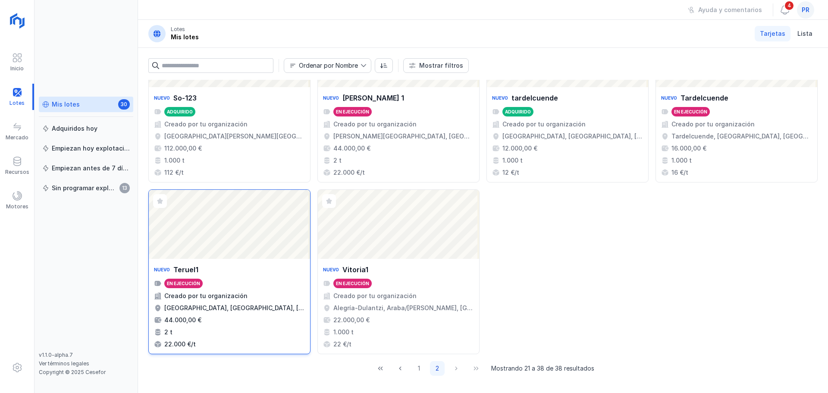
click at [239, 244] on div "Abrir lote" at bounding box center [229, 224] width 161 height 69
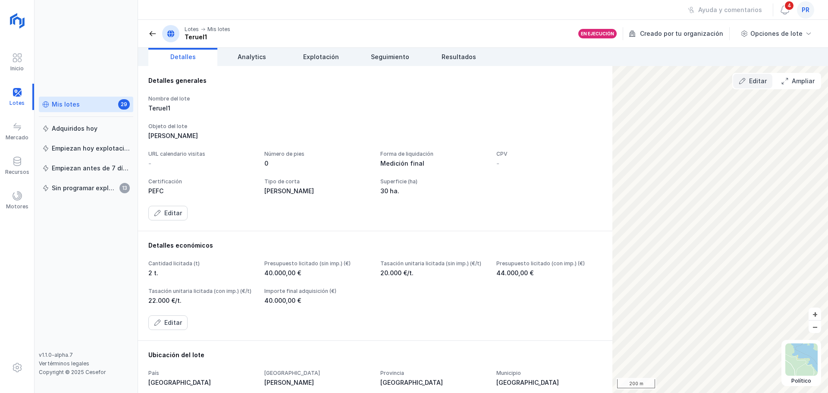
click at [753, 80] on div "Editar" at bounding box center [758, 81] width 18 height 9
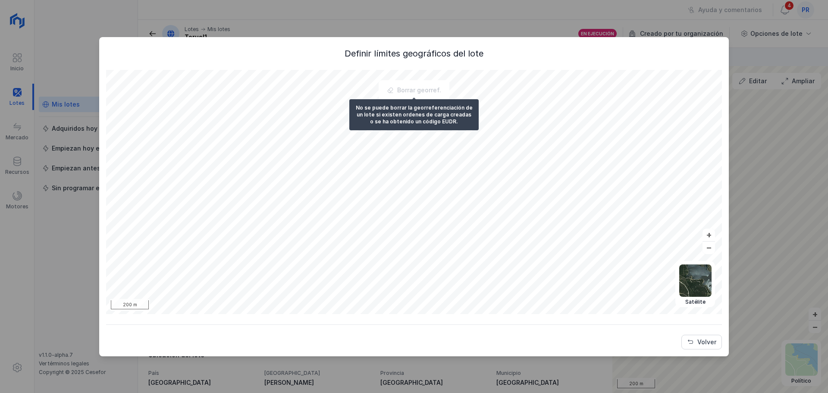
click at [430, 87] on div "Borrar georref." at bounding box center [414, 90] width 66 height 15
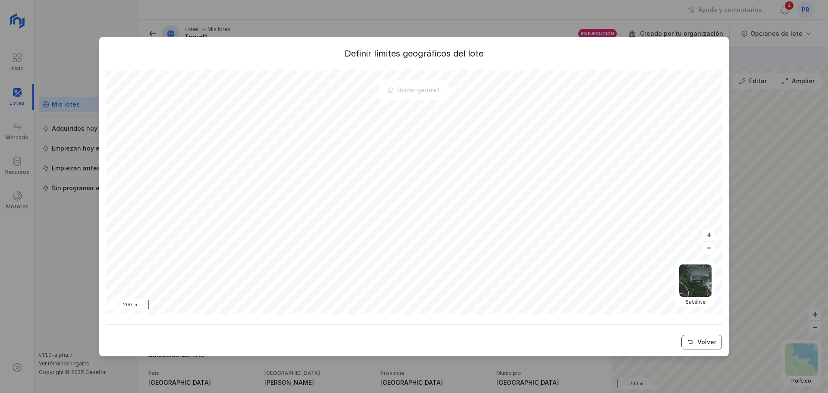
click at [705, 344] on div "Volver" at bounding box center [707, 342] width 19 height 9
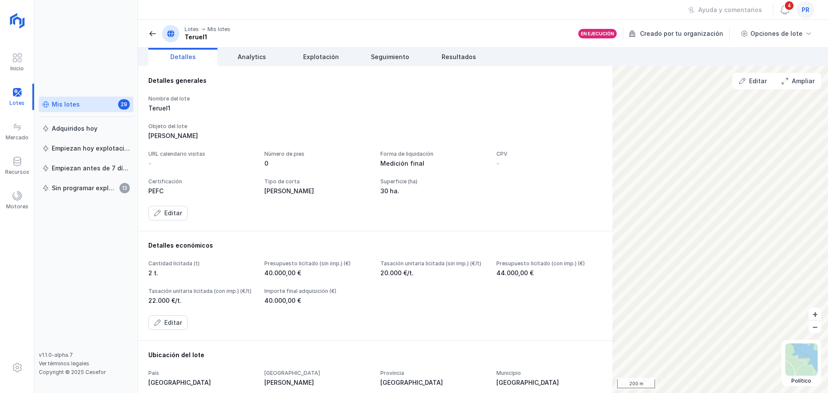
click at [91, 102] on div "Mis lotes 29" at bounding box center [86, 104] width 88 height 9
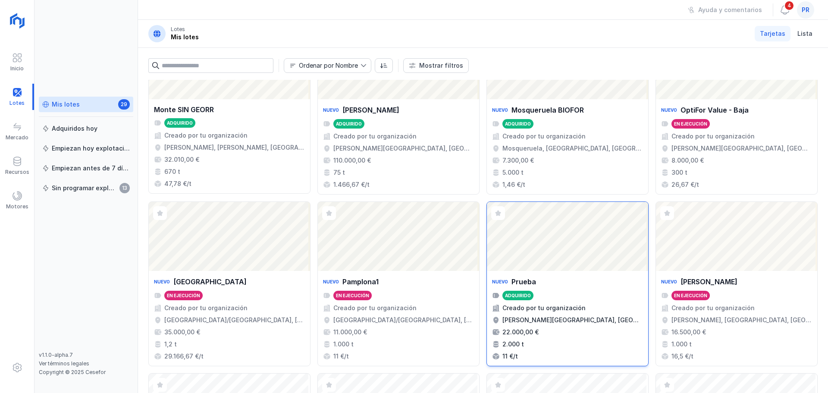
scroll to position [86, 0]
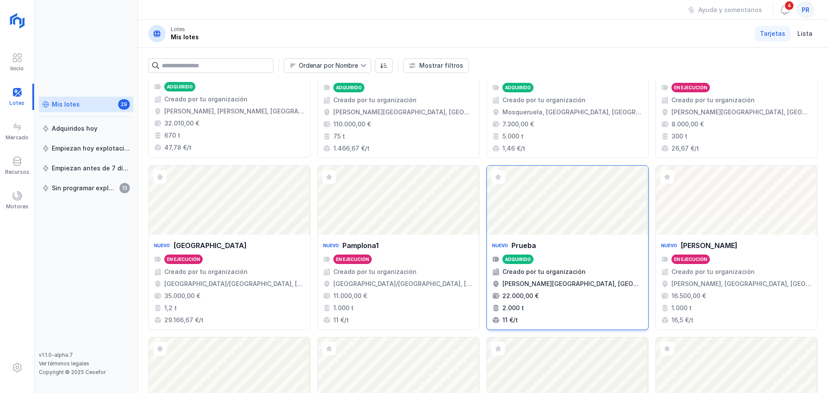
click at [557, 218] on div "Abrir lote" at bounding box center [567, 200] width 161 height 69
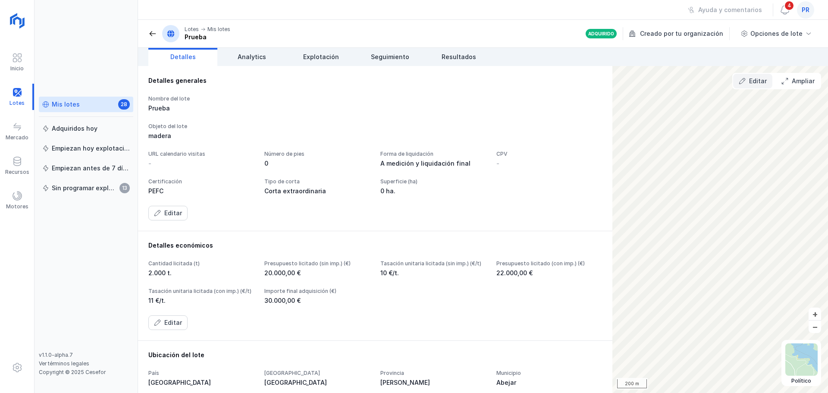
click at [760, 79] on div "Editar" at bounding box center [758, 81] width 18 height 9
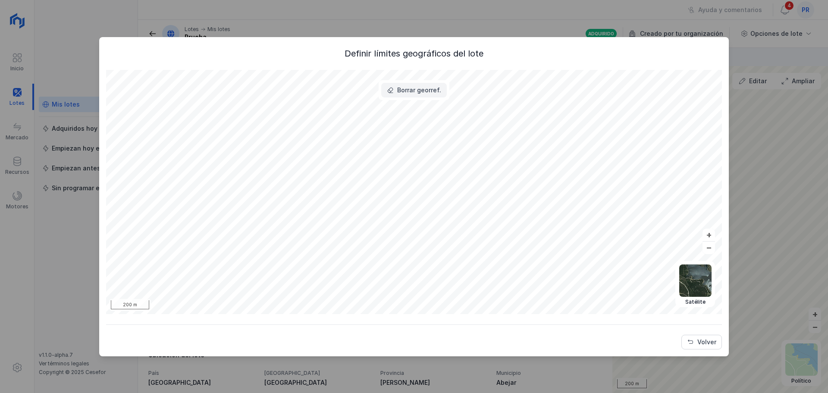
click at [421, 85] on button "Borrar georref." at bounding box center [414, 90] width 66 height 15
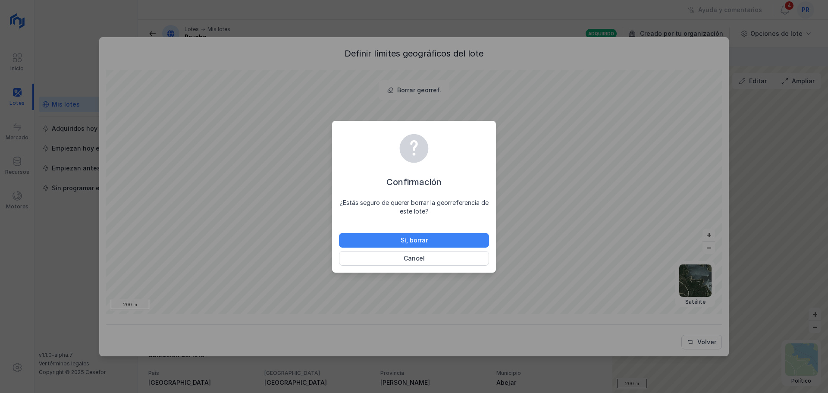
click at [451, 233] on button "Sí, borrar" at bounding box center [414, 240] width 150 height 15
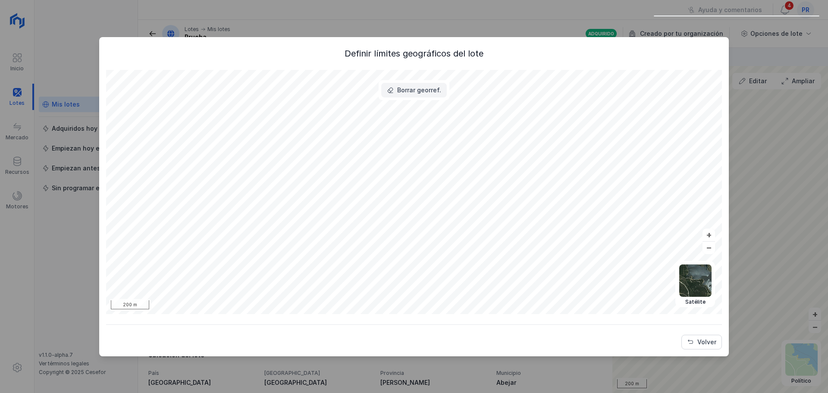
click at [444, 85] on button "Borrar georref." at bounding box center [414, 90] width 66 height 15
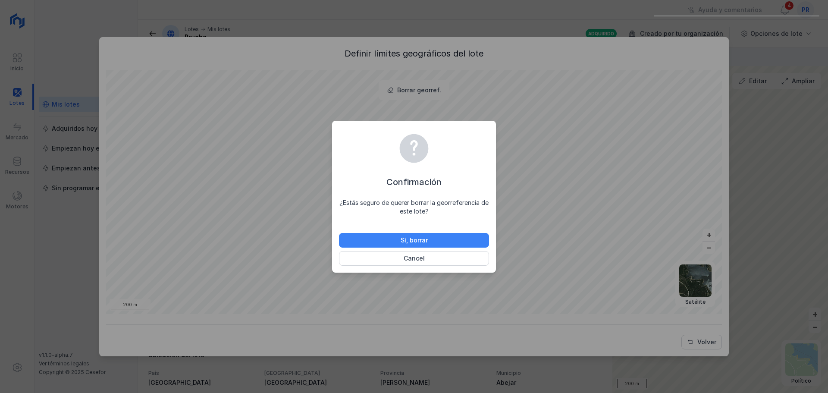
click at [448, 234] on button "Sí, borrar" at bounding box center [414, 240] width 150 height 15
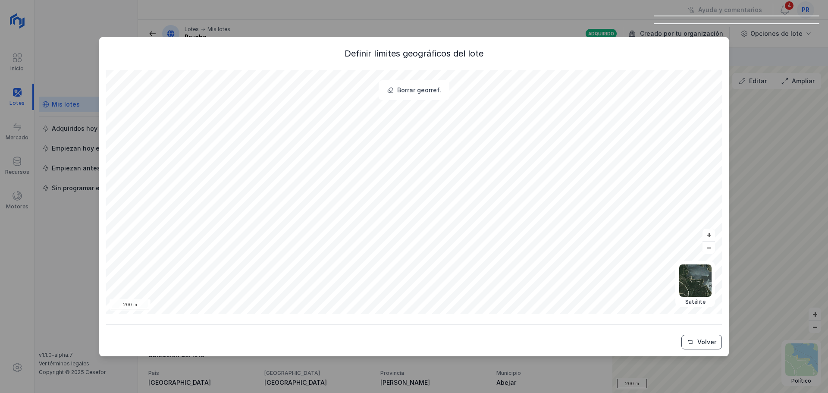
click at [708, 339] on div "Volver" at bounding box center [707, 342] width 19 height 9
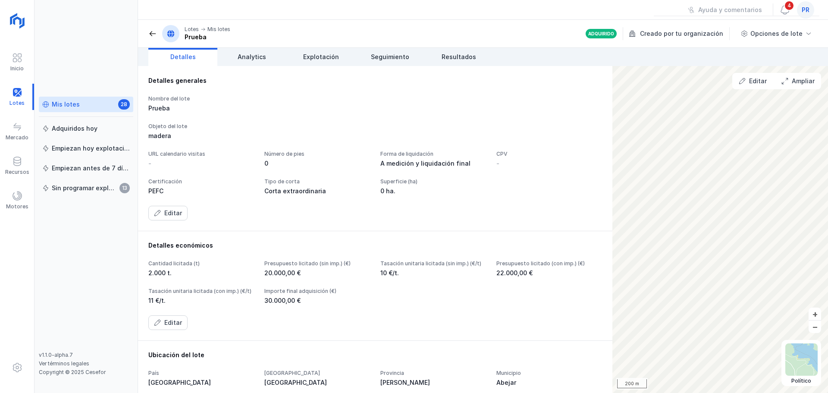
click at [149, 26] on div "Lotes Mis lotes Prueba" at bounding box center [189, 33] width 82 height 17
click at [155, 31] on span at bounding box center [152, 33] width 9 height 9
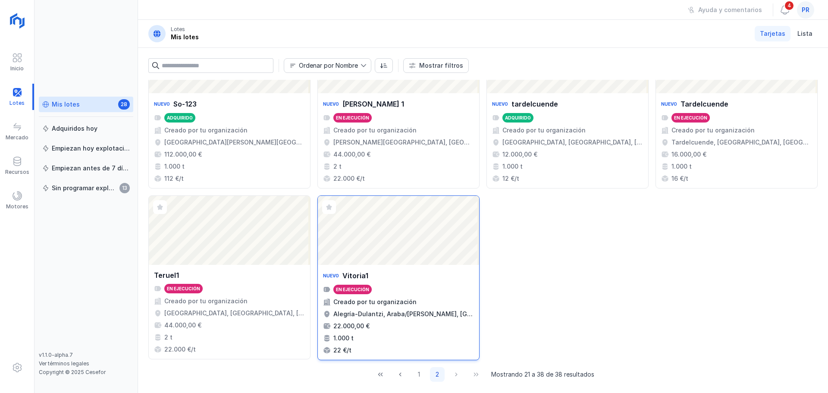
scroll to position [577, 0]
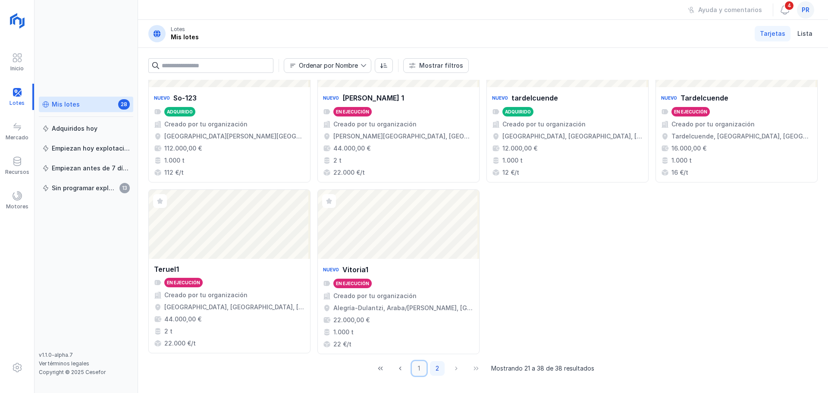
click at [414, 368] on button "1" at bounding box center [419, 368] width 15 height 15
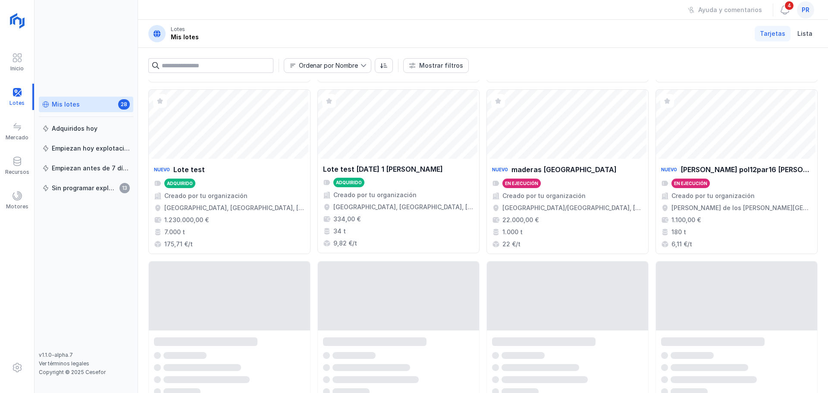
scroll to position [0, 0]
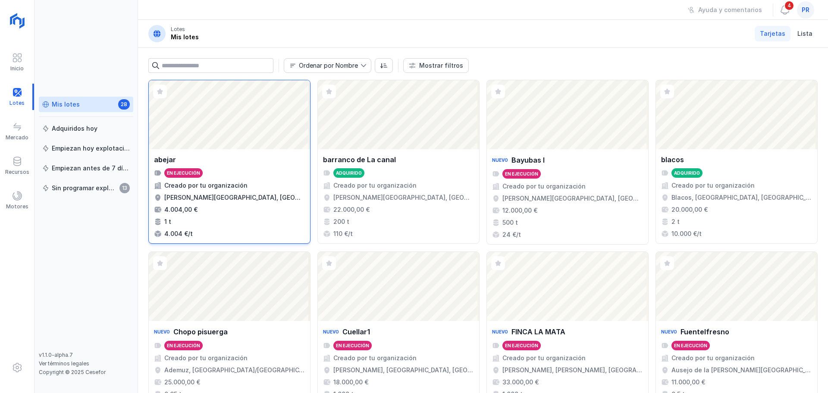
click at [276, 124] on div "Abrir lote" at bounding box center [229, 114] width 161 height 69
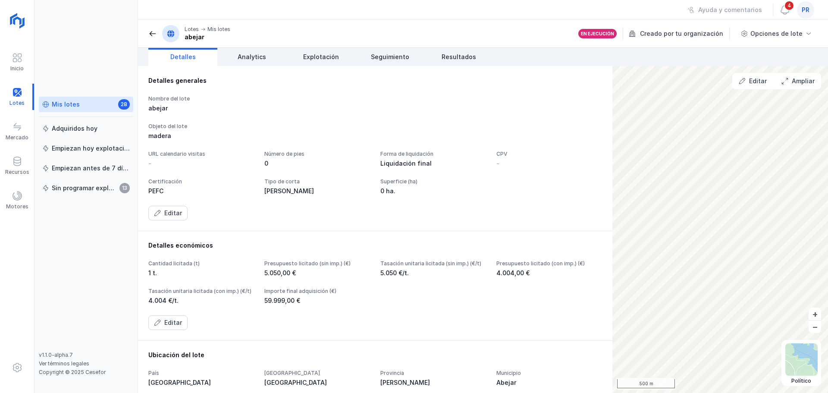
click at [58, 101] on div "Mis lotes" at bounding box center [66, 104] width 28 height 9
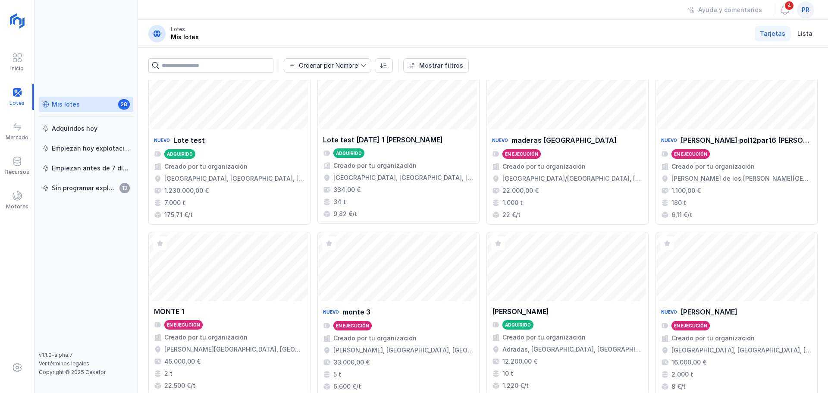
scroll to position [577, 0]
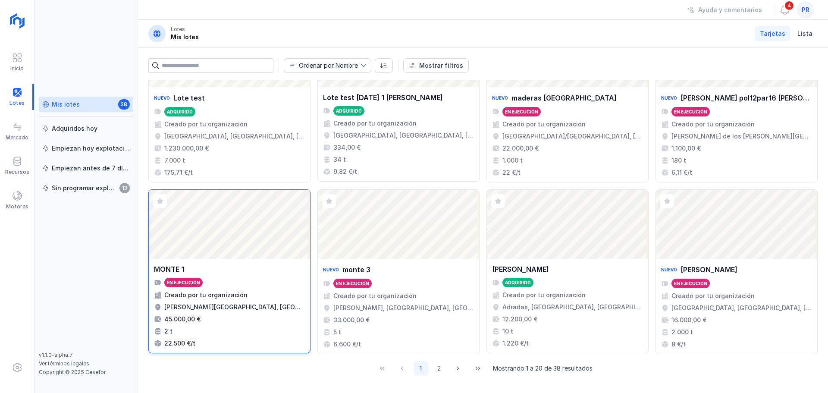
click at [189, 224] on div "Abrir lote" at bounding box center [229, 224] width 161 height 69
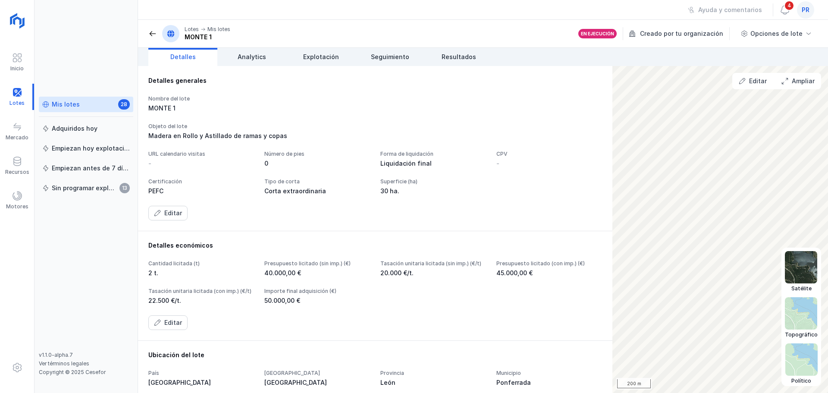
click at [804, 355] on img at bounding box center [802, 359] width 32 height 32
click at [799, 271] on img at bounding box center [801, 267] width 32 height 32
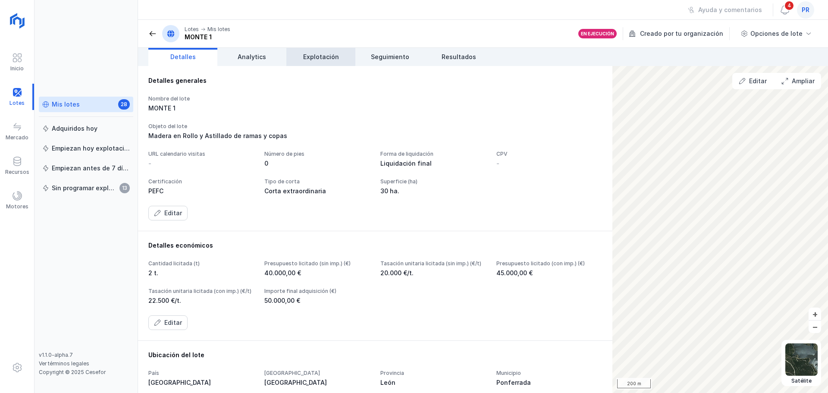
click at [317, 59] on span "Explotación" at bounding box center [321, 57] width 36 height 9
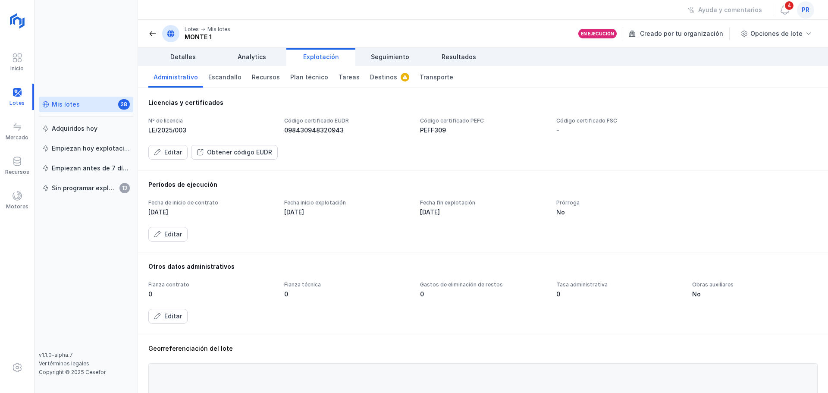
drag, startPoint x: 223, startPoint y: 151, endPoint x: 289, endPoint y: 140, distance: 67.8
click at [288, 140] on div "Nº de licencia LE/2025/003 Código certificado EUDR 098430948320943 Código certi…" at bounding box center [483, 138] width 670 height 42
click at [180, 154] on div "Editar" at bounding box center [173, 152] width 18 height 9
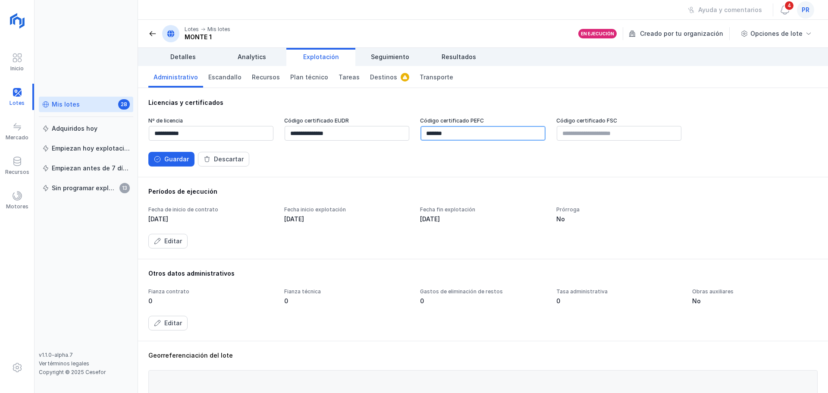
click at [466, 132] on input "*******" at bounding box center [483, 133] width 125 height 15
click at [174, 164] on button "Guardar" at bounding box center [171, 159] width 46 height 15
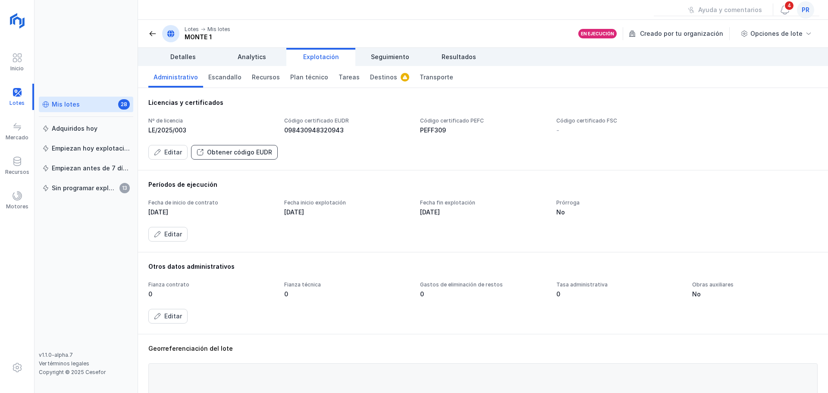
click at [221, 152] on div "Obtener código EUDR" at bounding box center [239, 152] width 65 height 9
click at [250, 155] on div "Obtener código EUDR" at bounding box center [239, 152] width 65 height 9
click at [254, 153] on div "Obtener código EUDR" at bounding box center [239, 152] width 65 height 9
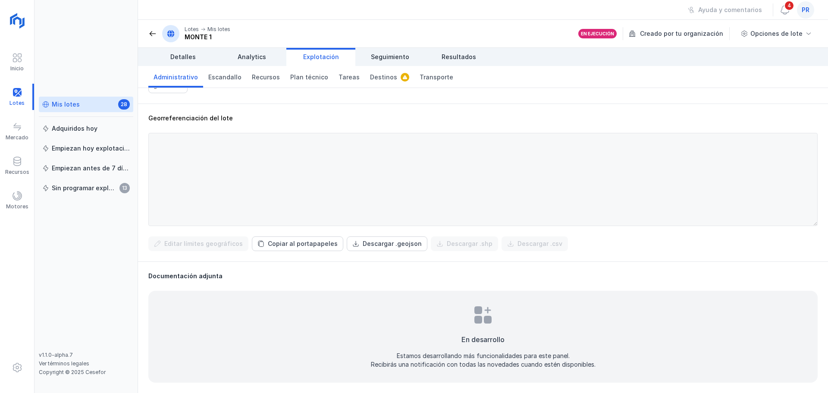
scroll to position [18, 0]
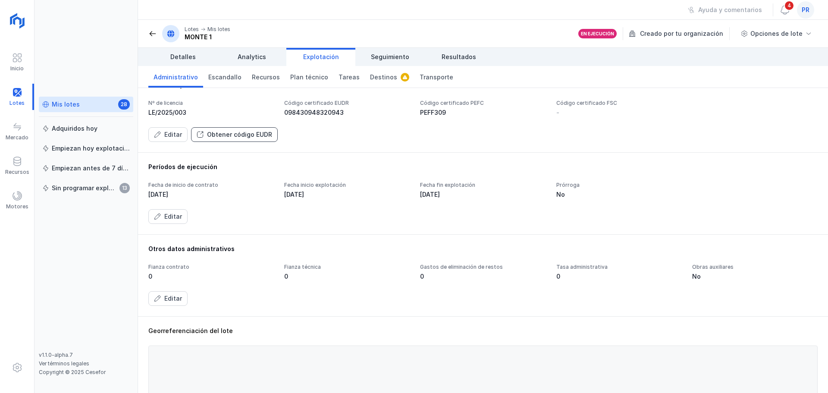
click at [236, 134] on div "Obtener código EUDR" at bounding box center [239, 134] width 65 height 9
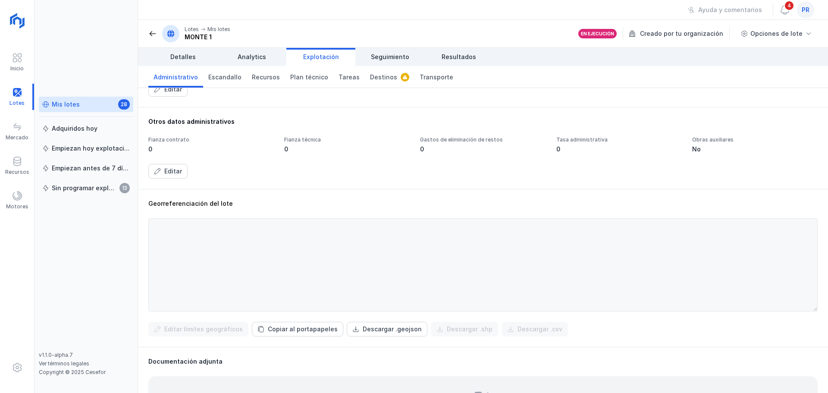
scroll to position [230, 0]
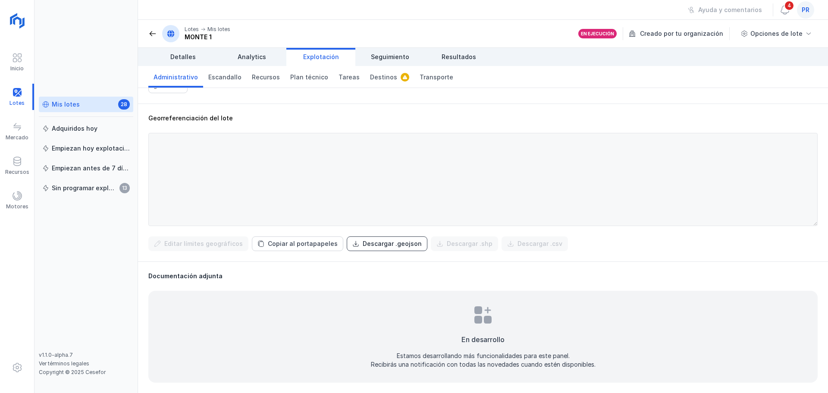
click at [377, 243] on div "Descargar .geojson" at bounding box center [392, 243] width 59 height 9
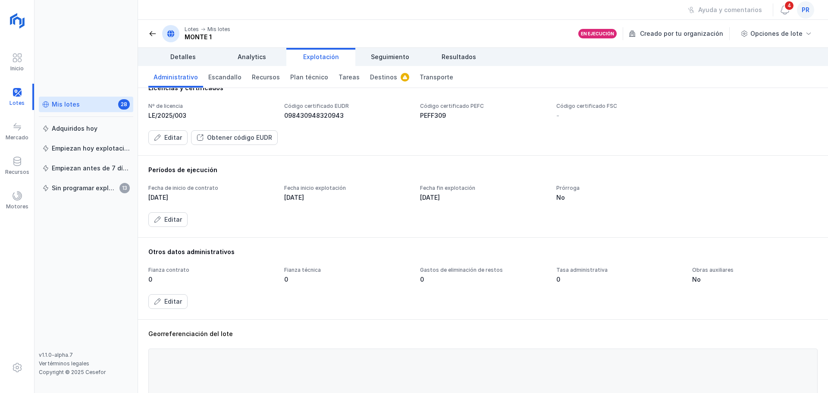
scroll to position [0, 0]
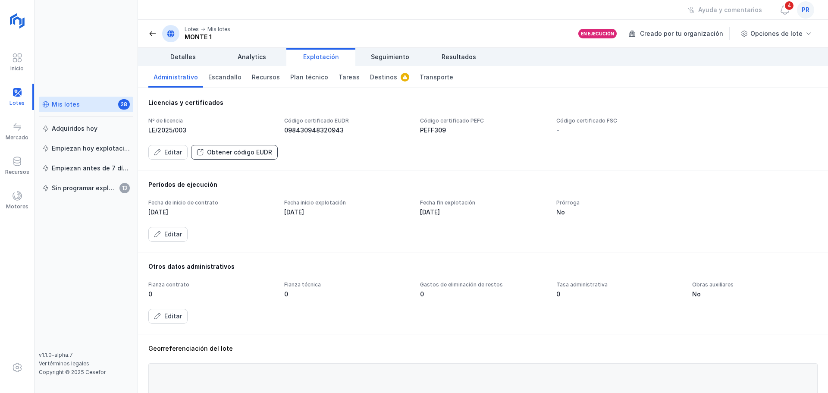
click at [265, 151] on div "Obtener código EUDR" at bounding box center [239, 152] width 65 height 9
click at [310, 80] on span "Plan técnico" at bounding box center [309, 77] width 38 height 9
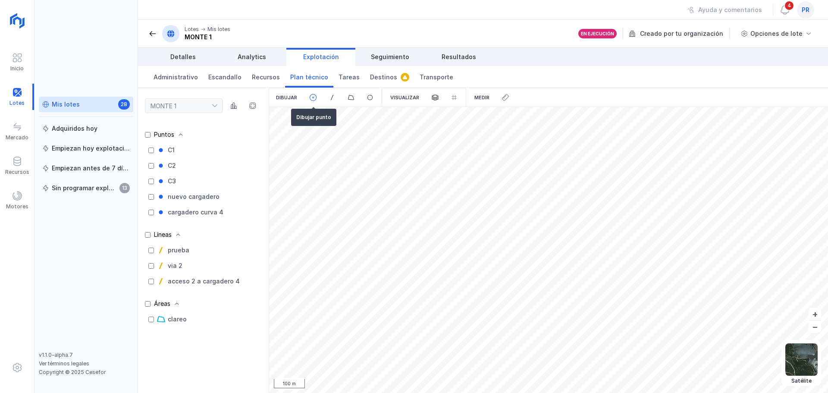
click at [323, 99] on div at bounding box center [332, 97] width 19 height 19
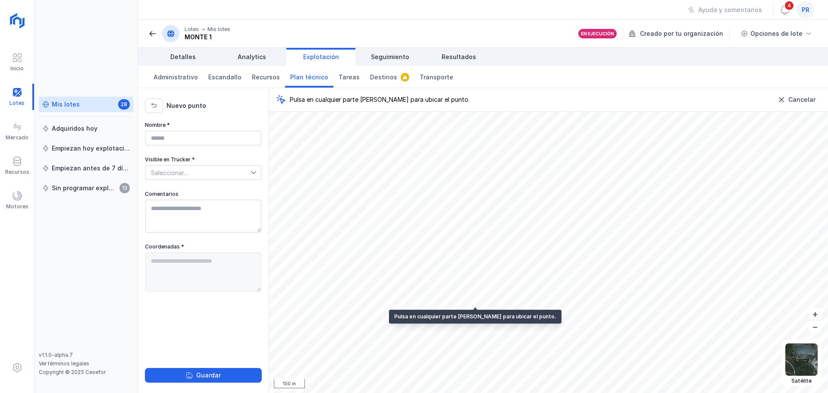
type textarea "**********"
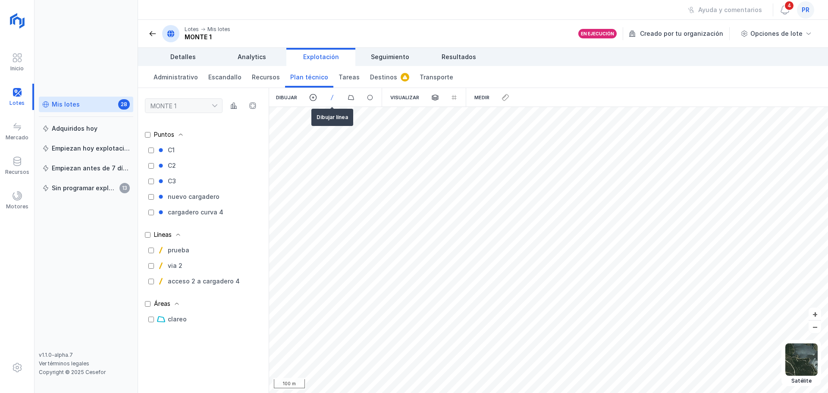
click at [334, 94] on span at bounding box center [332, 98] width 8 height 8
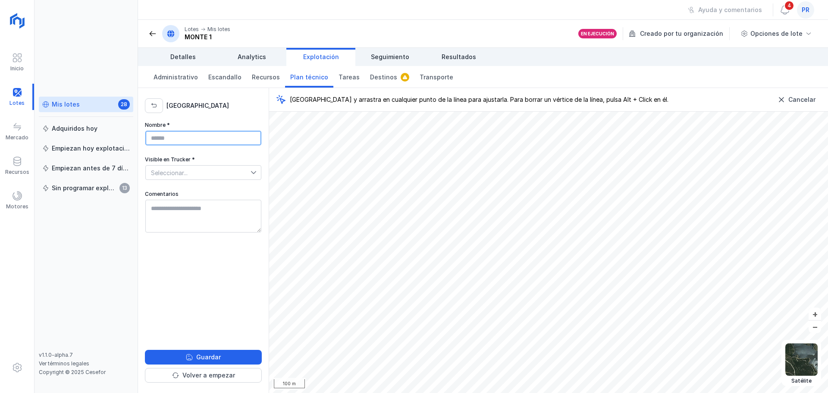
click at [195, 137] on input "Nombre *" at bounding box center [203, 138] width 116 height 15
type input "**********"
click at [186, 204] on textarea "Comentarios" at bounding box center [203, 216] width 116 height 33
type textarea "**********"
click at [198, 177] on span "Seleccionar..." at bounding box center [198, 173] width 105 height 14
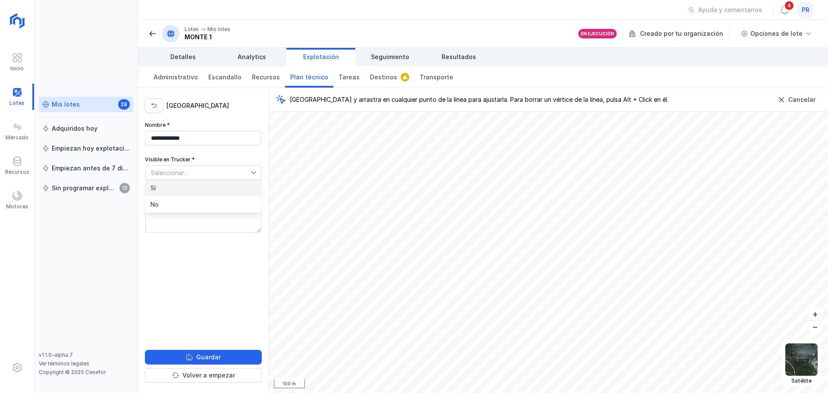
click at [198, 183] on li "Sí" at bounding box center [203, 188] width 116 height 16
click at [227, 172] on span "Sí" at bounding box center [198, 173] width 105 height 14
click at [211, 204] on li "No" at bounding box center [203, 204] width 116 height 16
click at [201, 359] on div "Guardar" at bounding box center [208, 357] width 25 height 9
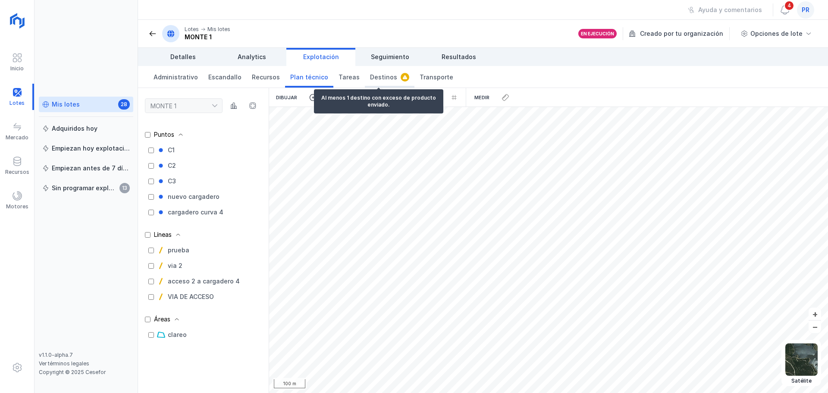
click at [379, 74] on span "Destinos" at bounding box center [383, 77] width 27 height 9
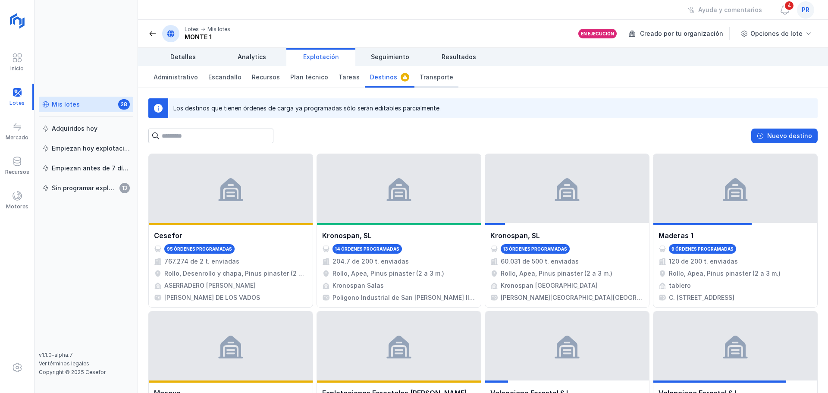
click at [420, 73] on span "Transporte" at bounding box center [437, 77] width 34 height 9
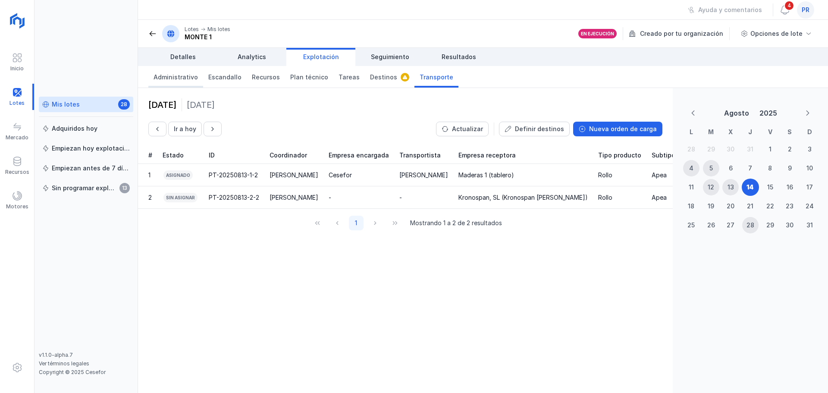
click at [178, 76] on span "Administrativo" at bounding box center [176, 77] width 44 height 9
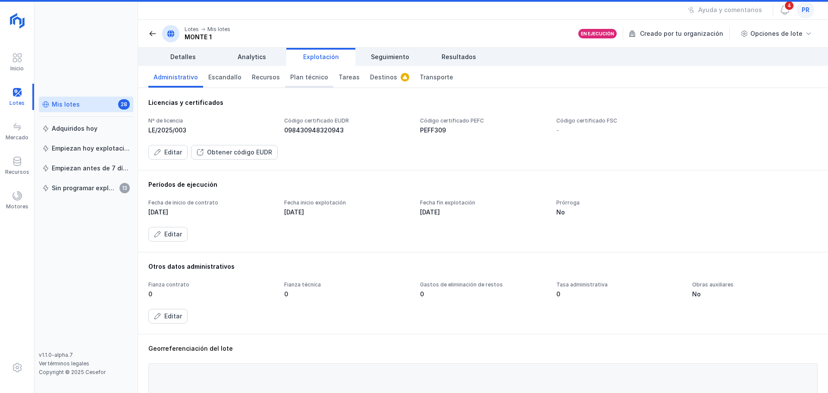
click at [295, 75] on span "Plan técnico" at bounding box center [309, 77] width 38 height 9
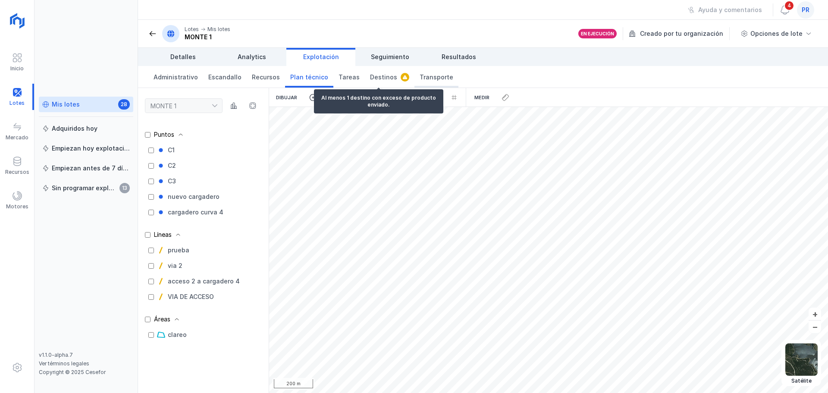
drag, startPoint x: 375, startPoint y: 80, endPoint x: 426, endPoint y: 80, distance: 50.5
click at [375, 79] on span "Destinos" at bounding box center [383, 77] width 27 height 9
click at [428, 79] on span "Transporte" at bounding box center [437, 77] width 34 height 9
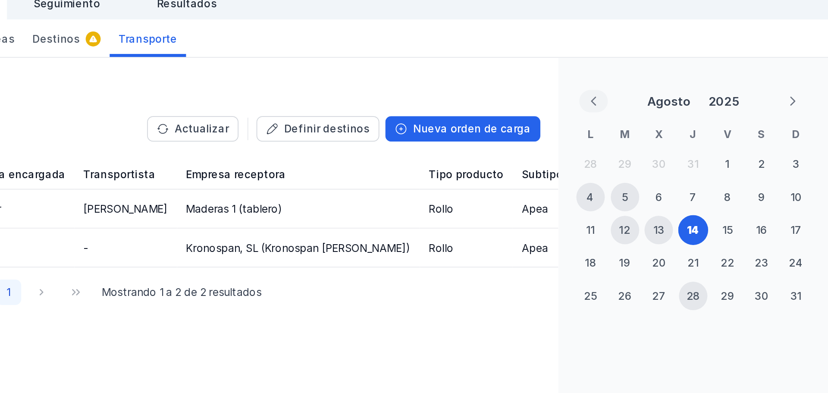
click at [693, 115] on icon "Previous Month" at bounding box center [693, 113] width 6 height 6
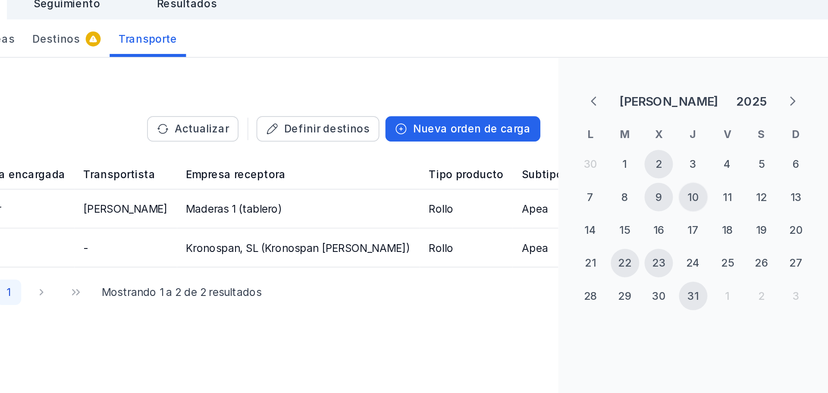
click at [749, 164] on div "10" at bounding box center [750, 168] width 6 height 9
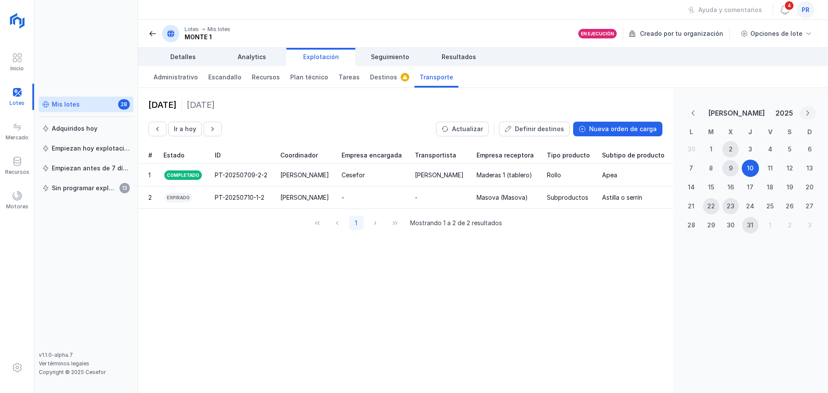
click at [809, 111] on icon "Next Month" at bounding box center [808, 113] width 6 height 6
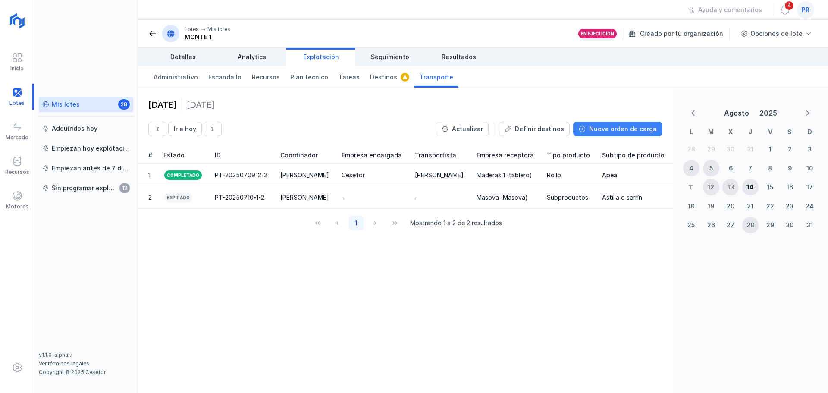
click at [614, 132] on div "Nueva orden de carga" at bounding box center [623, 129] width 68 height 9
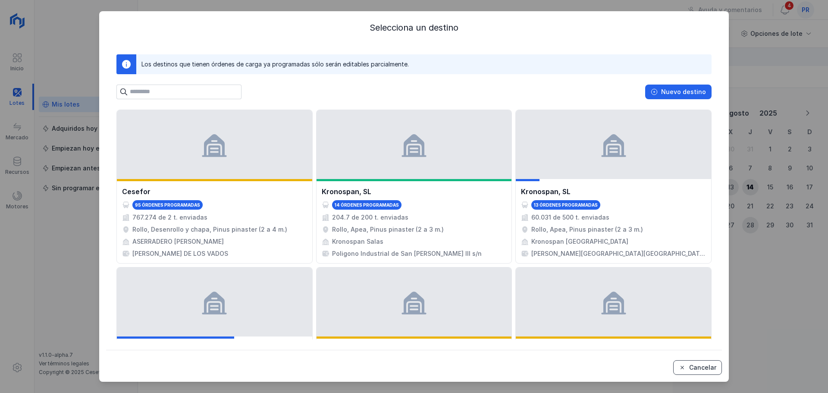
click at [704, 369] on div "Cancelar" at bounding box center [702, 367] width 27 height 9
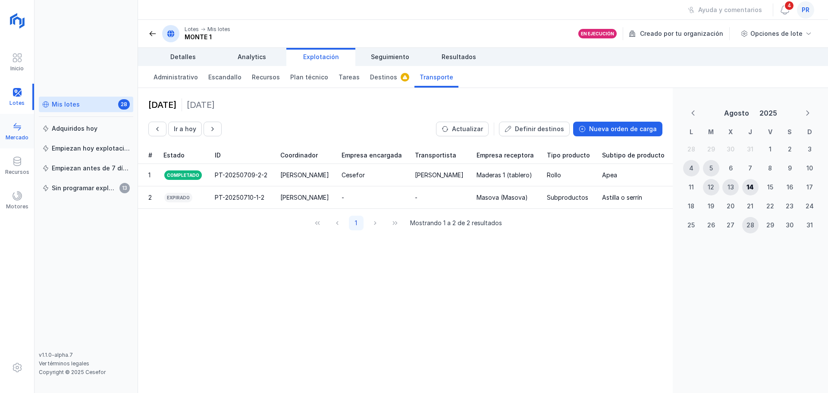
click at [22, 132] on div "Mercado" at bounding box center [17, 131] width 34 height 26
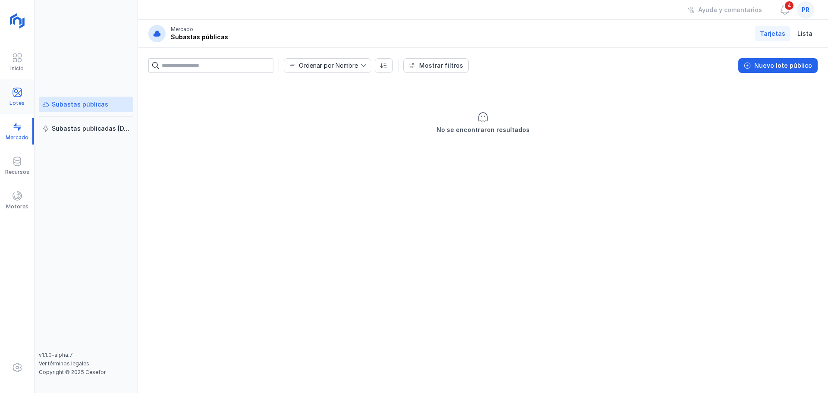
click at [16, 97] on div at bounding box center [17, 93] width 10 height 13
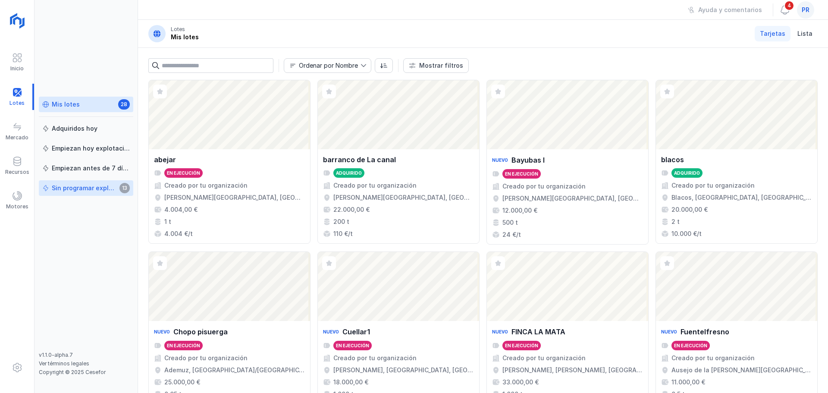
click at [104, 186] on div "Sin programar explotación" at bounding box center [84, 188] width 65 height 9
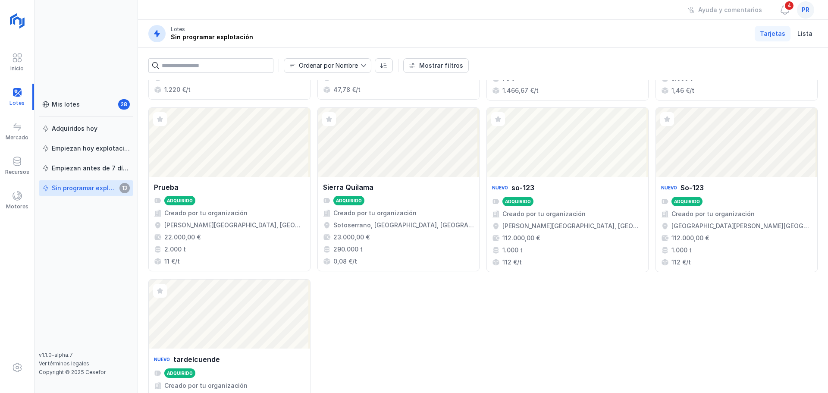
scroll to position [406, 0]
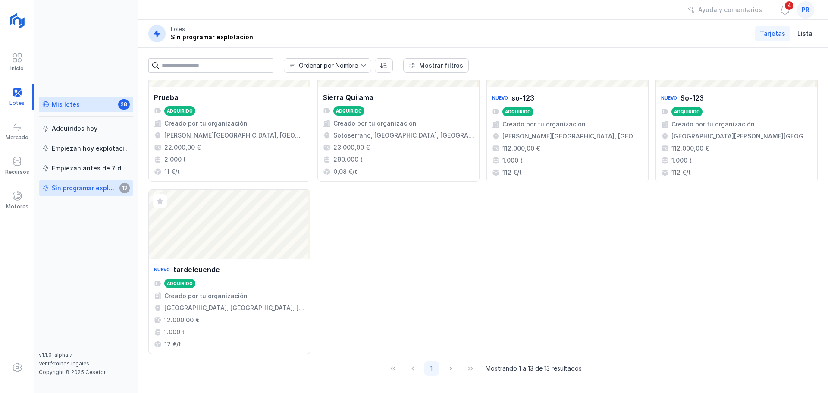
click at [89, 103] on div "Mis lotes 28" at bounding box center [86, 104] width 88 height 9
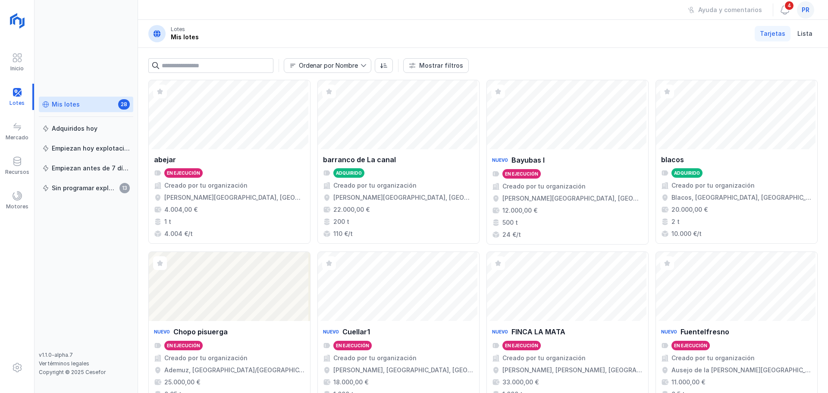
scroll to position [577, 0]
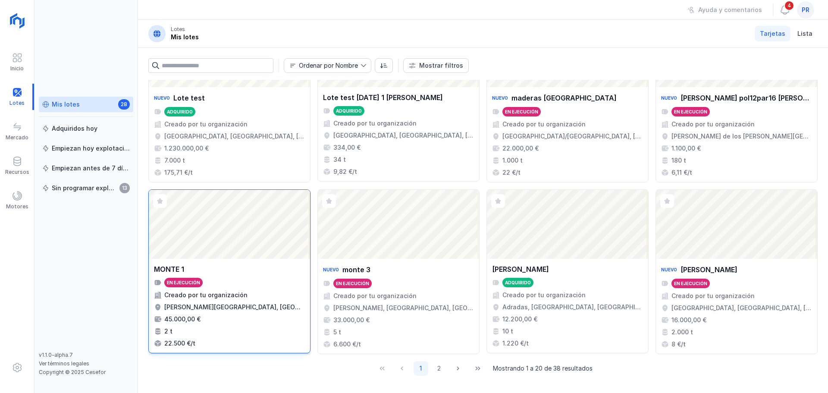
click at [273, 239] on div "Abrir lote" at bounding box center [229, 224] width 161 height 69
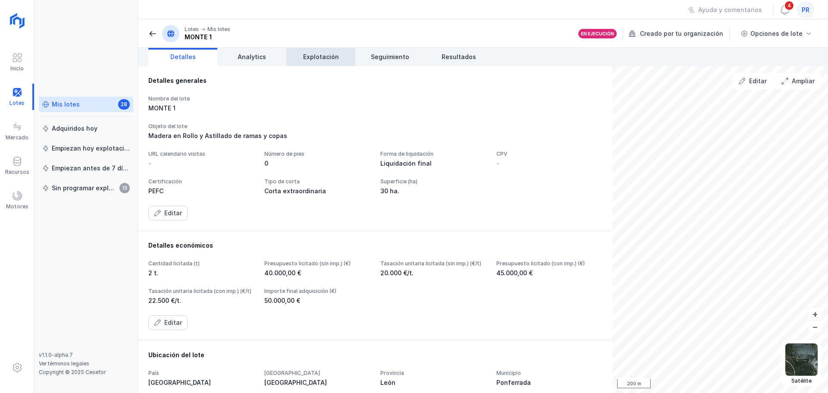
click at [306, 57] on span "Explotación" at bounding box center [321, 57] width 36 height 9
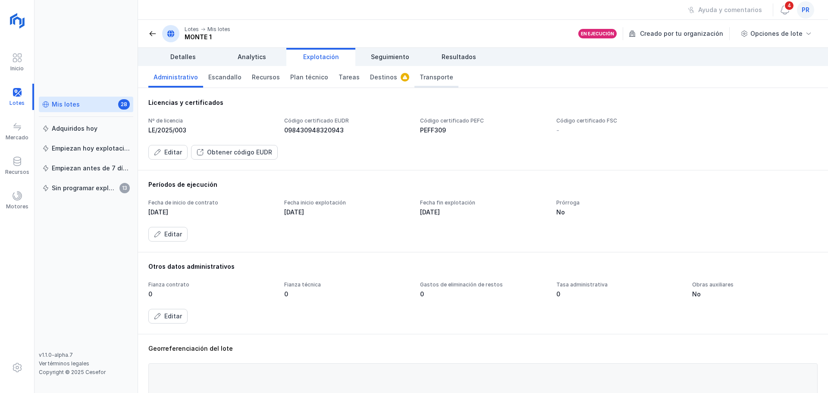
click at [423, 72] on link "Transporte" at bounding box center [437, 77] width 44 height 22
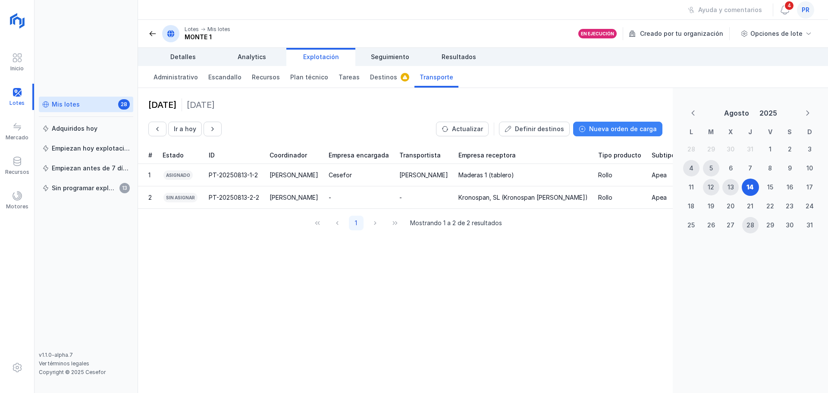
click at [625, 134] on button "Nueva orden de carga" at bounding box center [617, 129] width 89 height 15
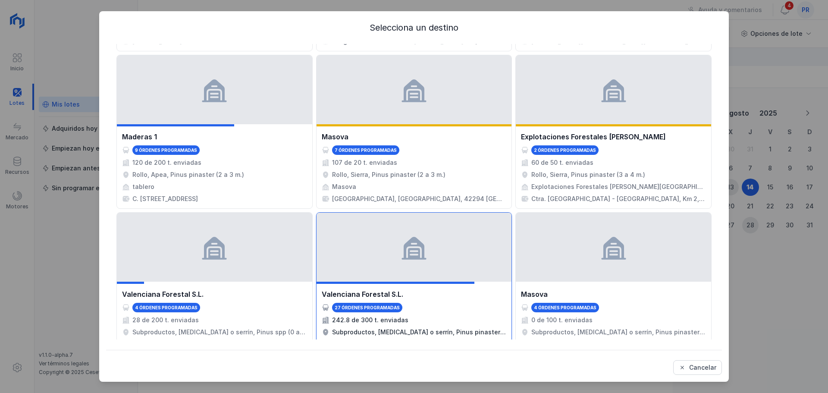
scroll to position [129, 0]
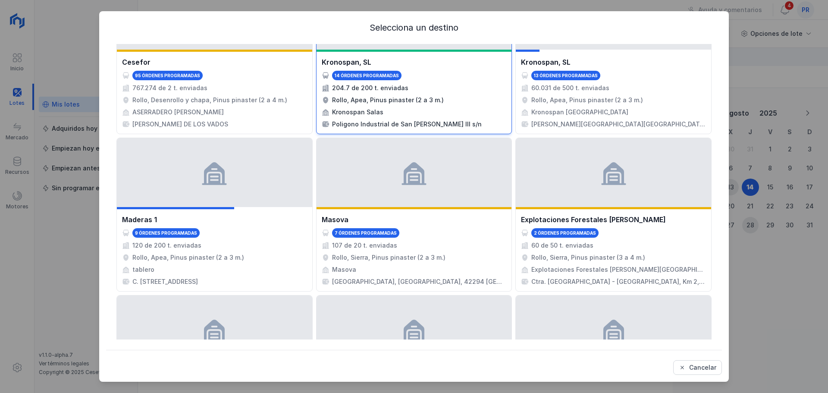
click at [451, 99] on div "Rollo, Apea, Pinus pinaster (2 a 3 m.)" at bounding box center [414, 100] width 185 height 9
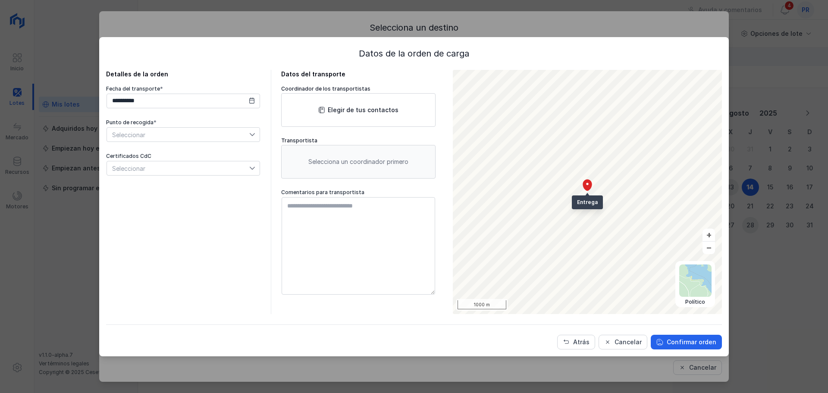
click at [199, 137] on span "Seleccionar" at bounding box center [178, 135] width 142 height 14
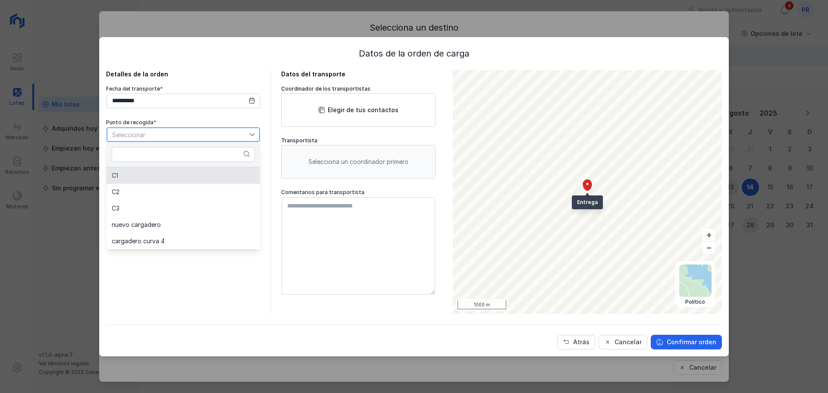
click at [147, 175] on li "C1" at bounding box center [184, 175] width 154 height 16
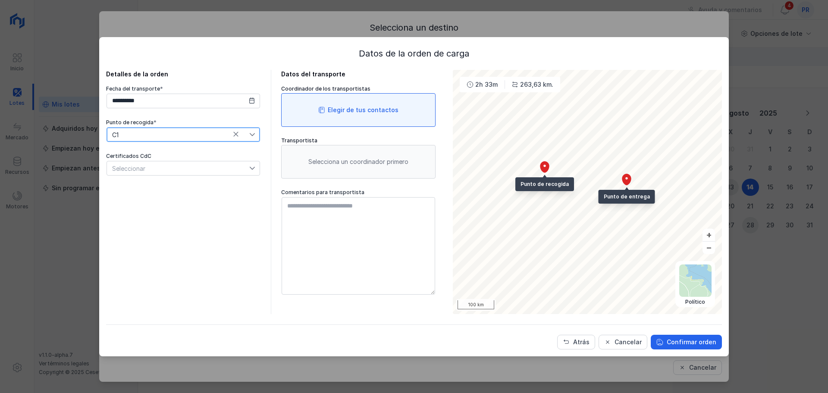
click at [339, 104] on div "Elegir de tus contactos" at bounding box center [358, 110] width 154 height 34
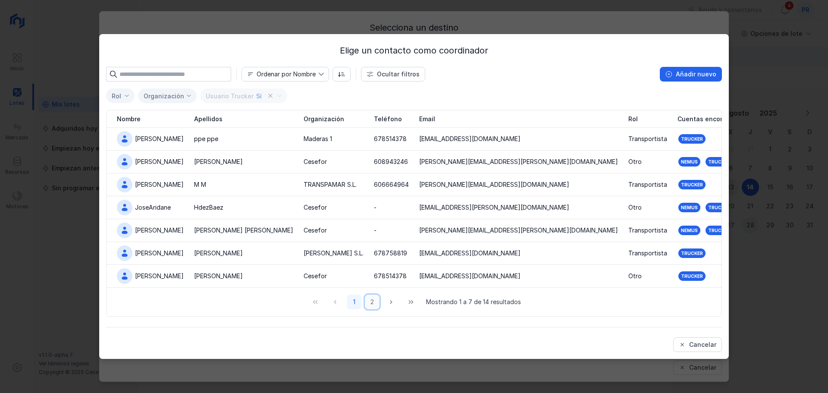
click at [374, 303] on button "2" at bounding box center [372, 302] width 15 height 15
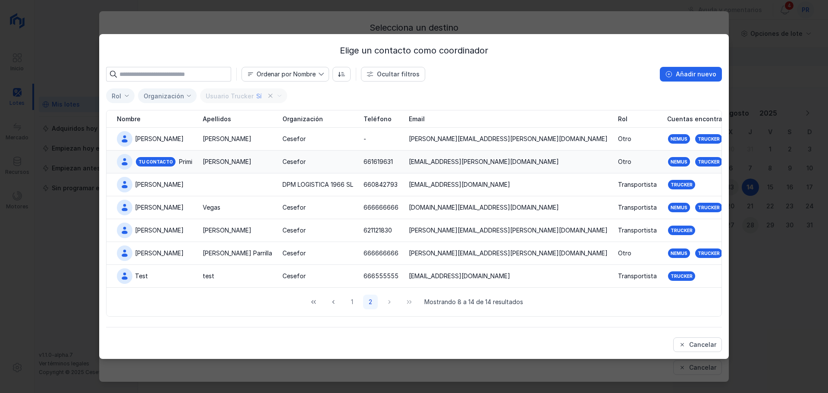
click at [217, 161] on td "Martín" at bounding box center [238, 162] width 80 height 23
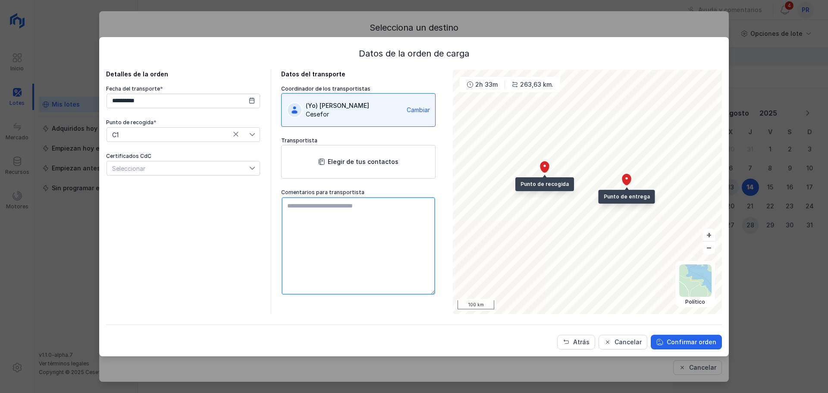
click at [369, 212] on textarea at bounding box center [359, 246] width 154 height 98
type textarea "**********"
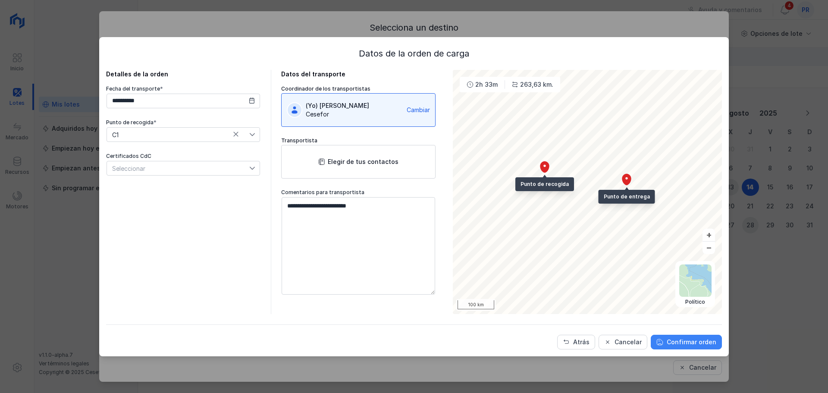
click at [674, 344] on div "Confirmar orden" at bounding box center [692, 342] width 50 height 9
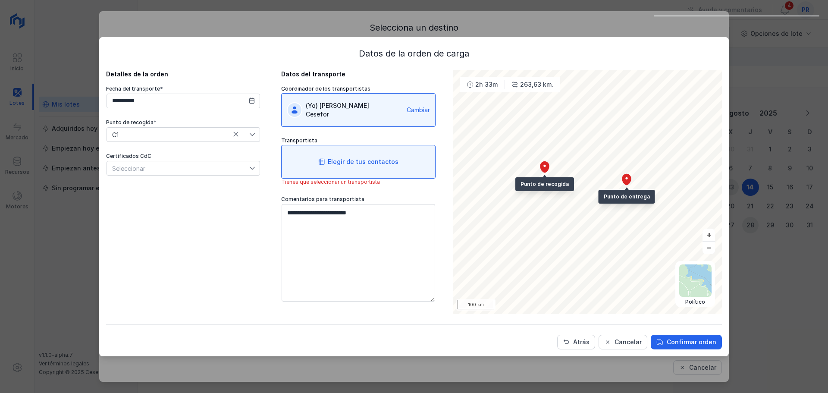
click at [331, 163] on div "Elegir de tus contactos" at bounding box center [363, 161] width 71 height 9
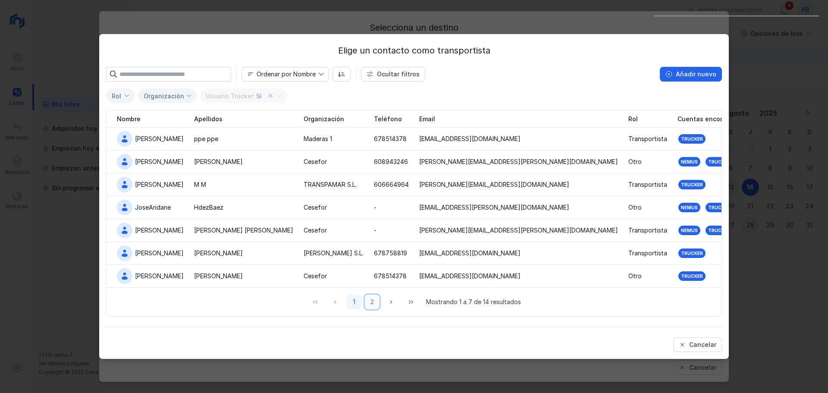
click at [370, 301] on button "2" at bounding box center [372, 302] width 15 height 15
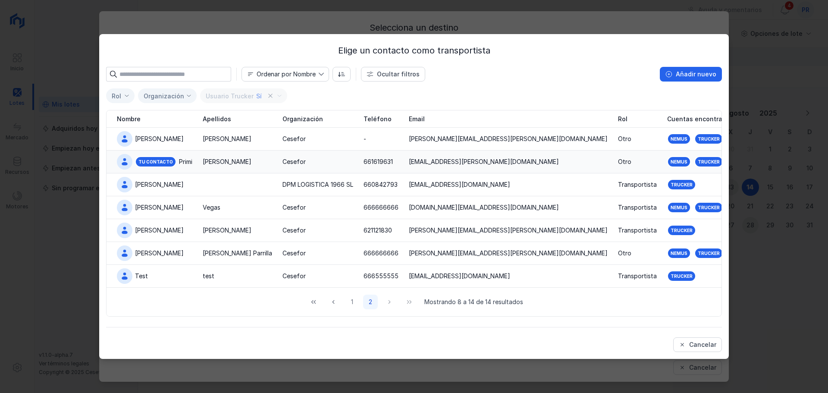
click at [236, 162] on div "Martín" at bounding box center [227, 161] width 49 height 9
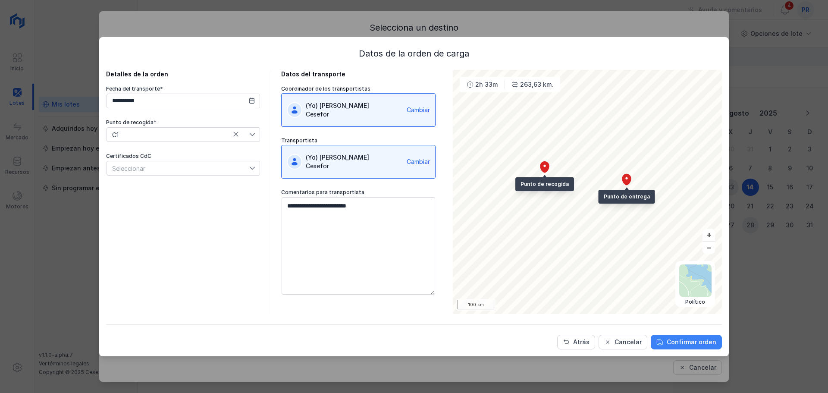
click at [691, 344] on div "Confirmar orden" at bounding box center [692, 342] width 50 height 9
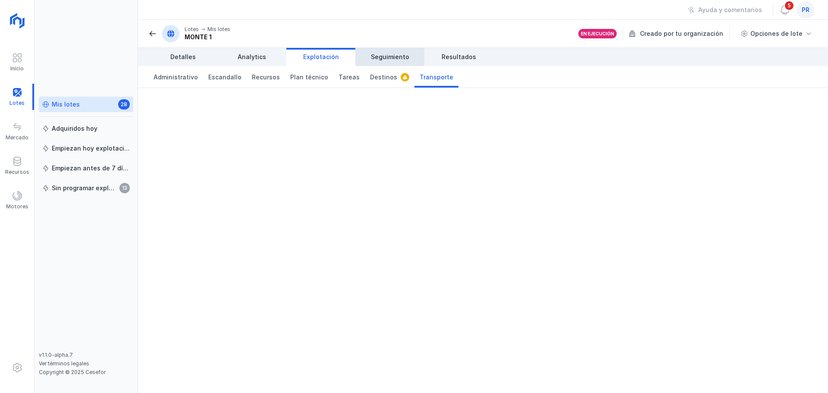
click at [393, 55] on span "Seguimiento" at bounding box center [390, 57] width 38 height 9
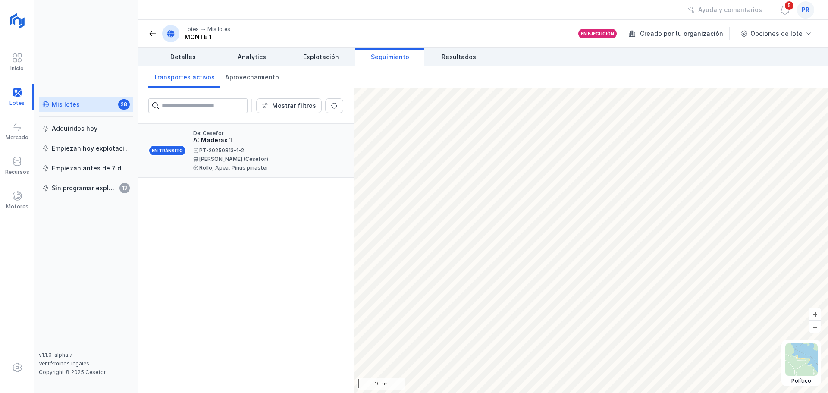
click at [232, 155] on div "PT-20250813-1-2 Primi Martín (Cesefor) Rollo, Apea, Pinus pinaster" at bounding box center [264, 159] width 143 height 22
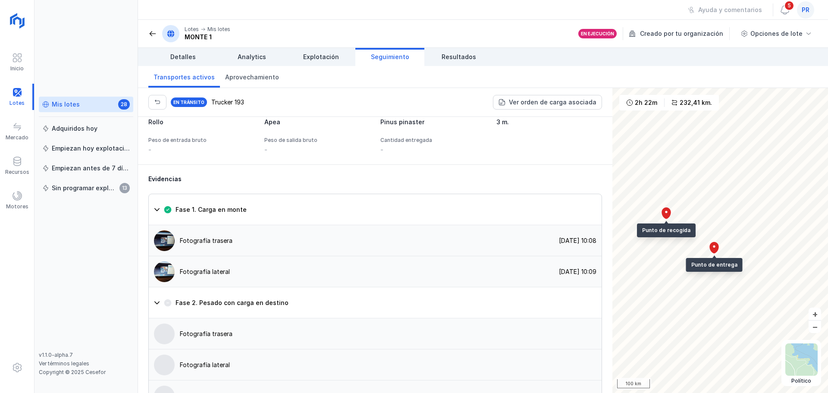
scroll to position [561, 0]
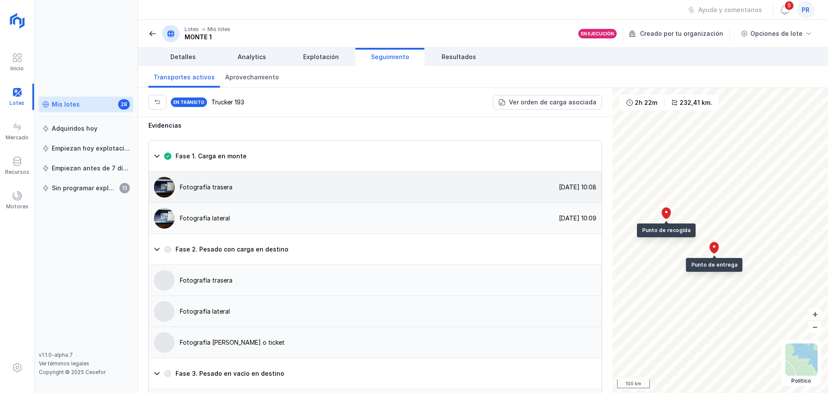
click at [212, 192] on div "Fotografía trasera" at bounding box center [206, 187] width 53 height 9
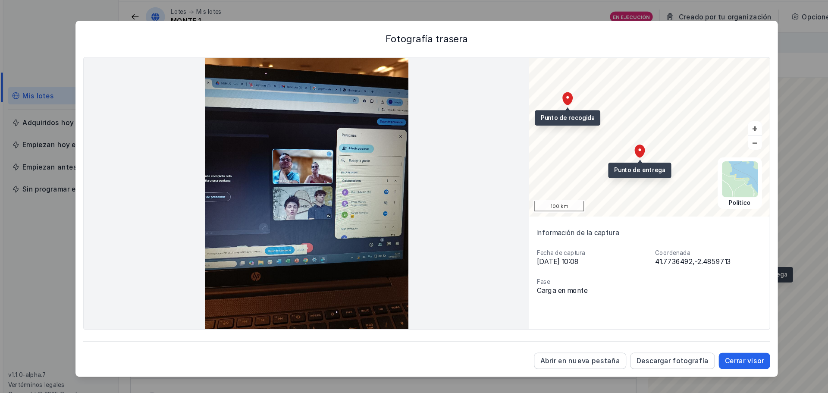
click at [714, 342] on div "Cerrar visor" at bounding box center [699, 342] width 35 height 9
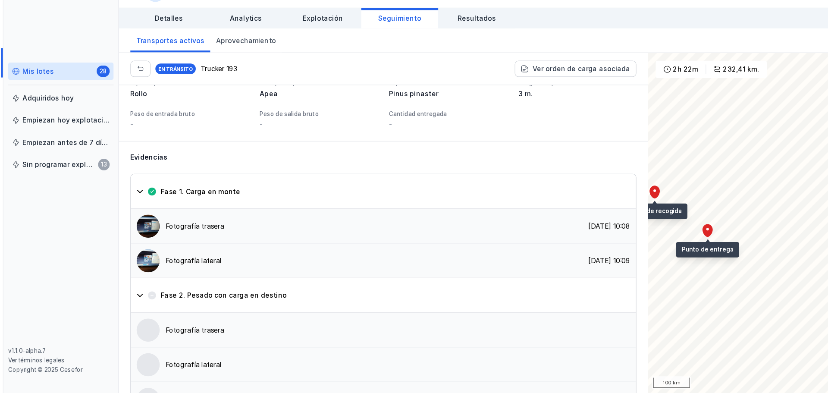
scroll to position [502, 0]
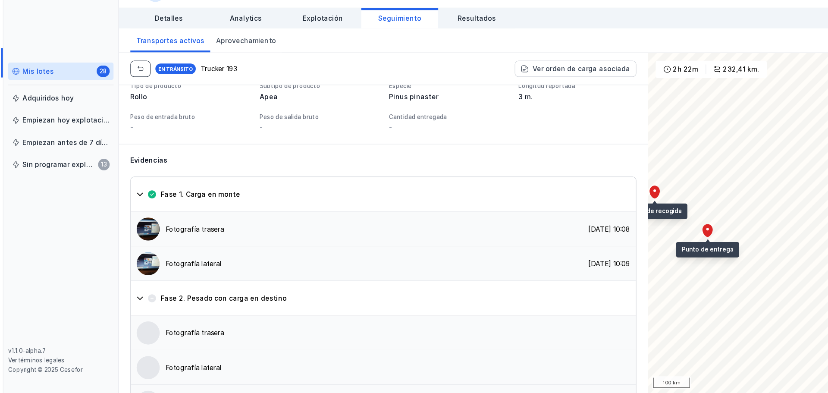
click at [153, 100] on button "button" at bounding box center [157, 102] width 18 height 15
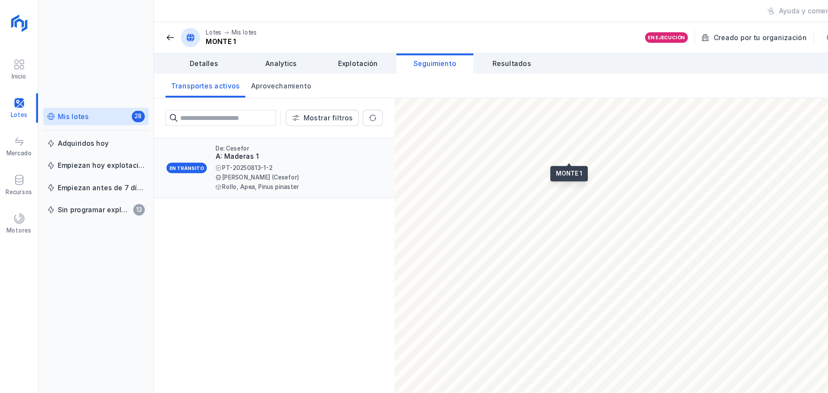
click at [252, 149] on div "PT-20250813-1-2" at bounding box center [264, 150] width 143 height 5
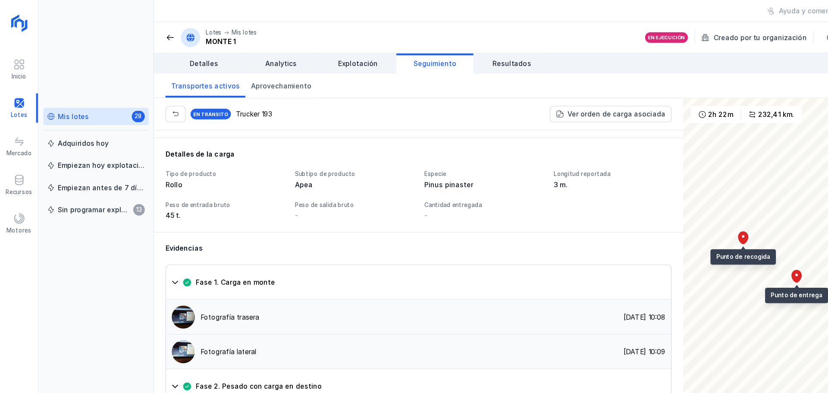
scroll to position [463, 0]
click at [464, 57] on span "Resultados" at bounding box center [459, 57] width 35 height 9
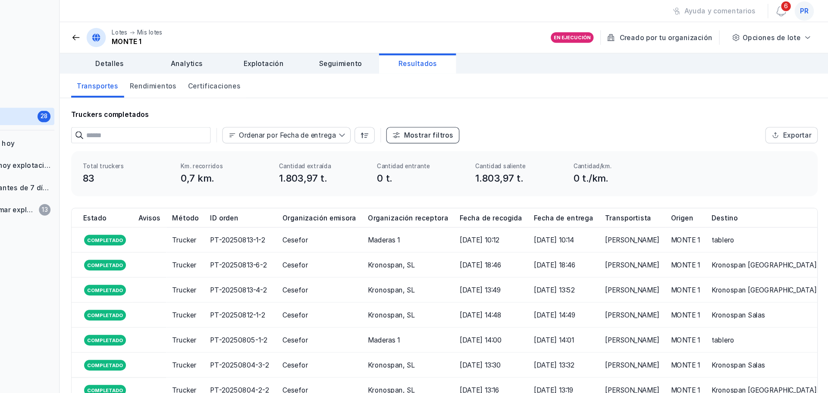
click at [453, 123] on div "Mostrar filtros" at bounding box center [469, 121] width 44 height 9
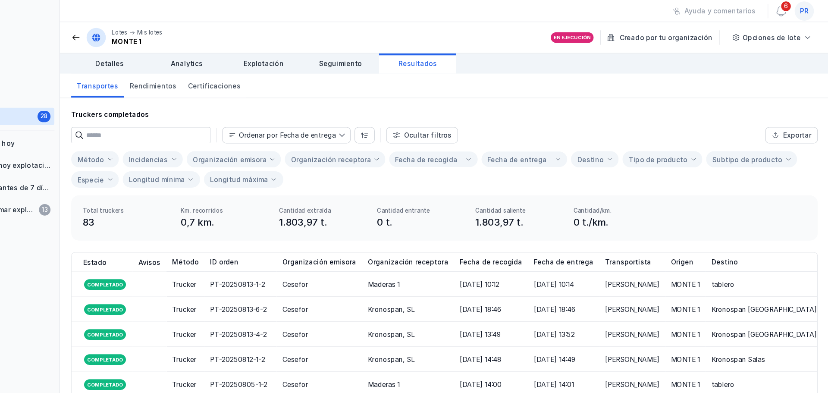
click at [390, 142] on div "Organización receptora" at bounding box center [382, 142] width 72 height 7
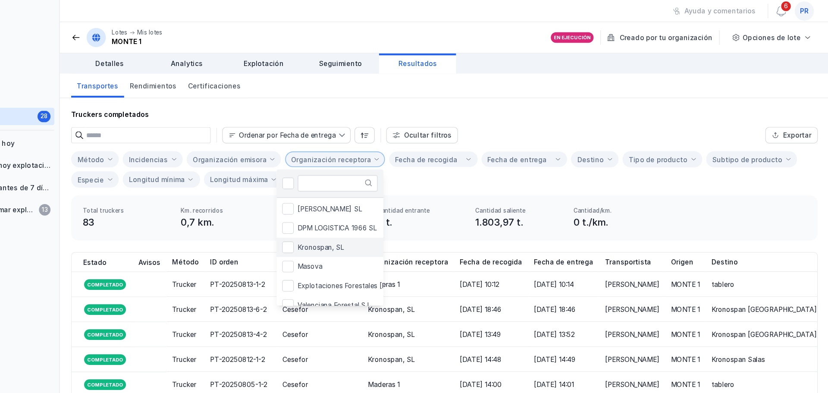
scroll to position [116, 0]
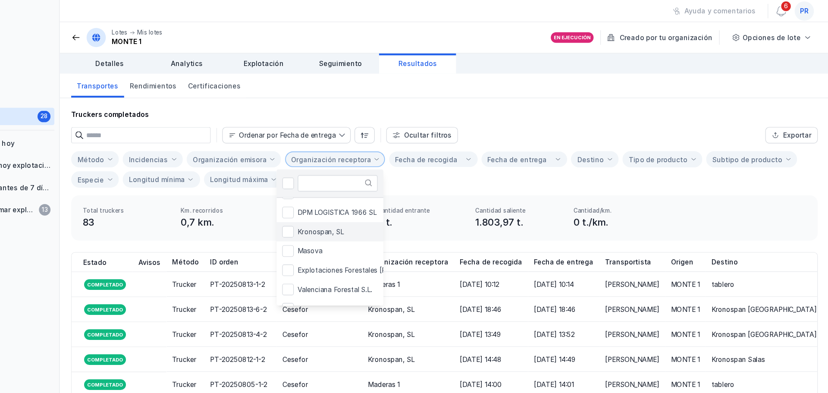
click at [392, 211] on li "Kronospan, SL" at bounding box center [410, 207] width 154 height 17
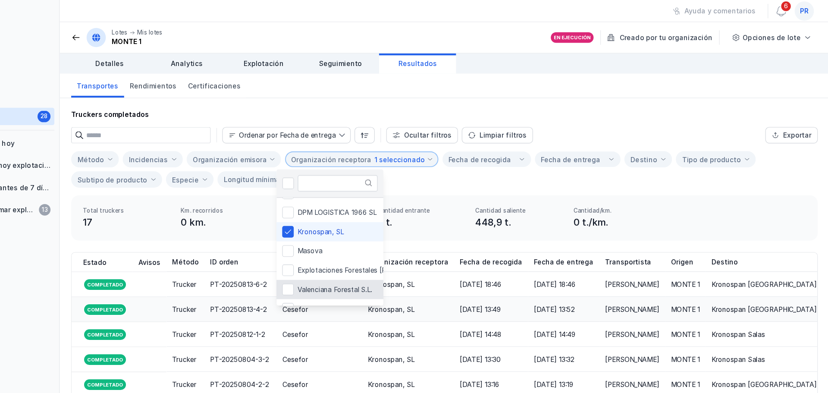
scroll to position [117, 0]
click at [643, 166] on div "Método Incidencias Organización emisora Organización receptora 1 seleccionado F…" at bounding box center [483, 151] width 670 height 33
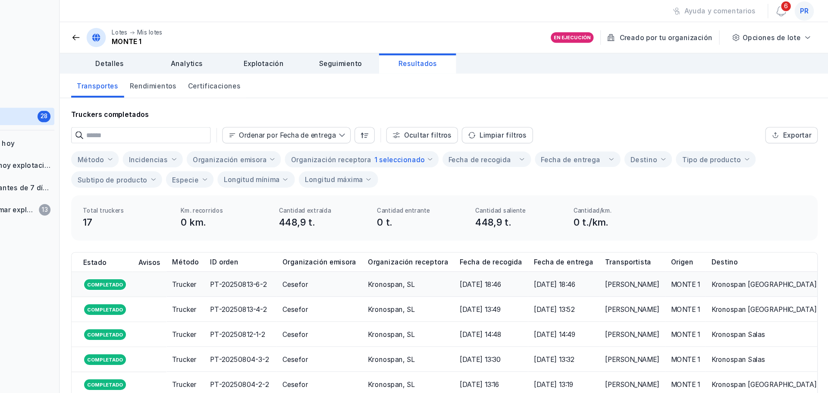
drag, startPoint x: 570, startPoint y: 215, endPoint x: 543, endPoint y: 254, distance: 47.8
click at [545, 251] on div "Truckers completados Ordenar por Fecha de entrega Ocultar filtros Limpiar filtr…" at bounding box center [483, 297] width 690 height 419
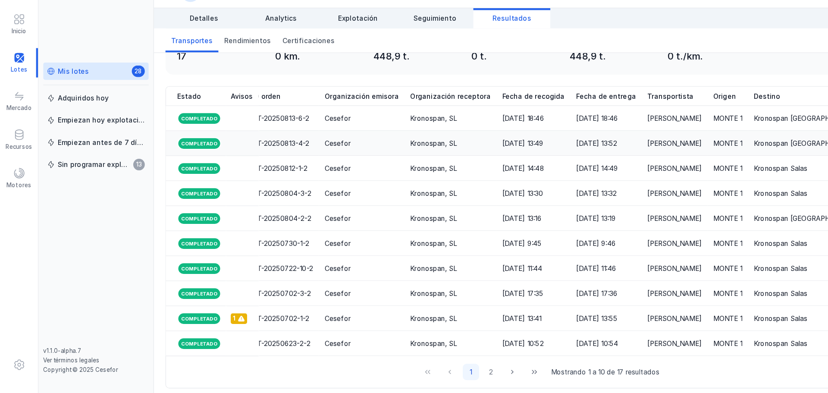
scroll to position [0, 0]
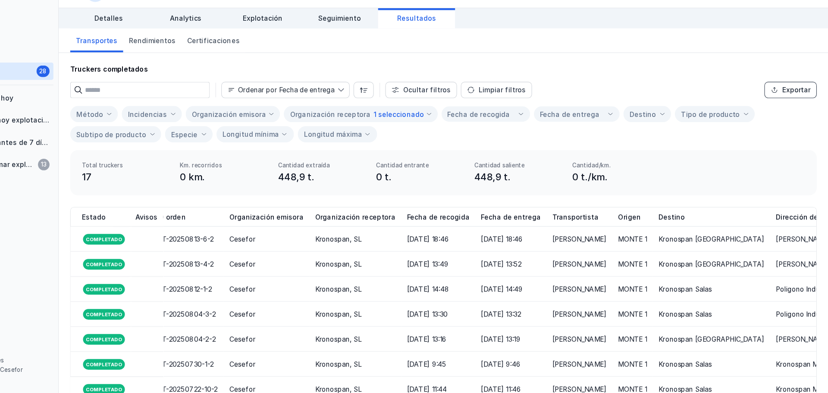
click at [789, 123] on div "Exportar" at bounding box center [799, 121] width 25 height 9
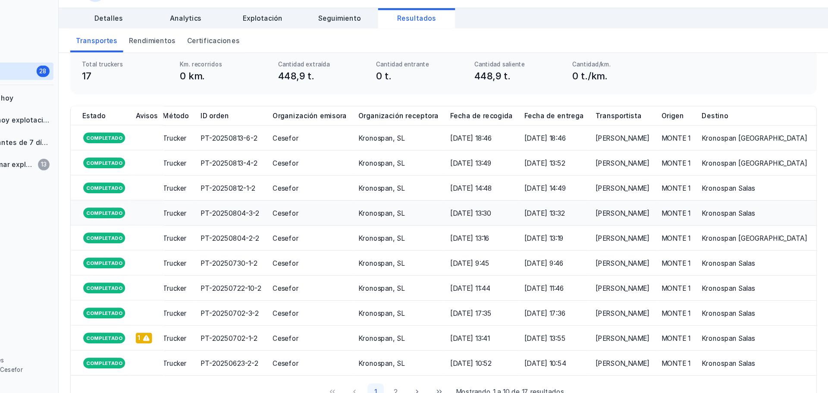
scroll to position [0, 8]
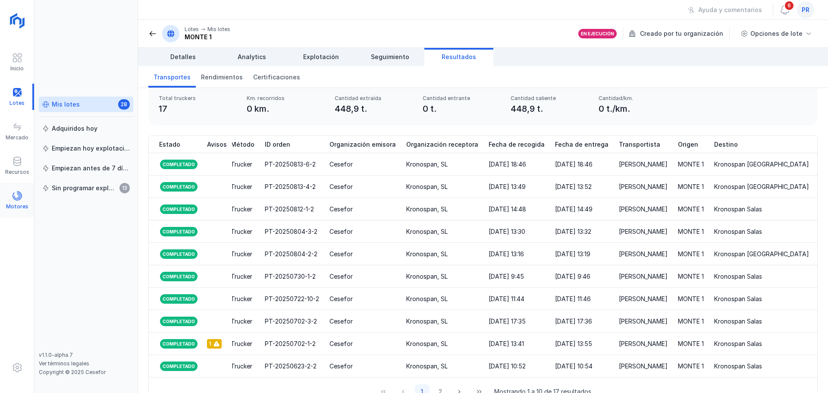
click at [10, 195] on div "Motores" at bounding box center [17, 200] width 34 height 26
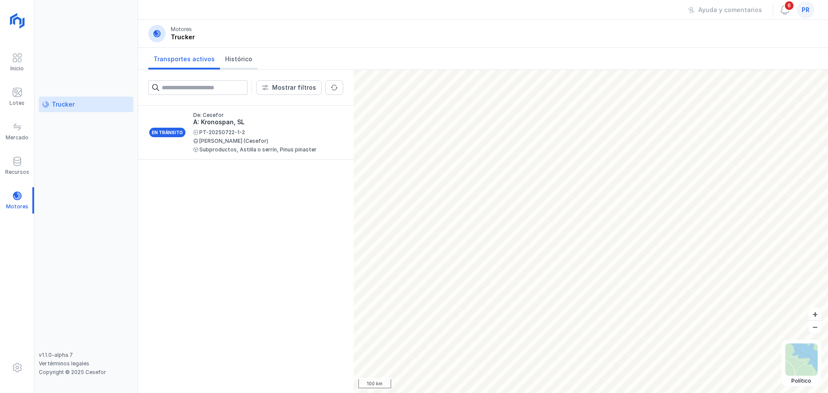
click at [235, 60] on span "Histórico" at bounding box center [238, 59] width 27 height 9
click at [237, 60] on span "Histórico" at bounding box center [238, 59] width 27 height 9
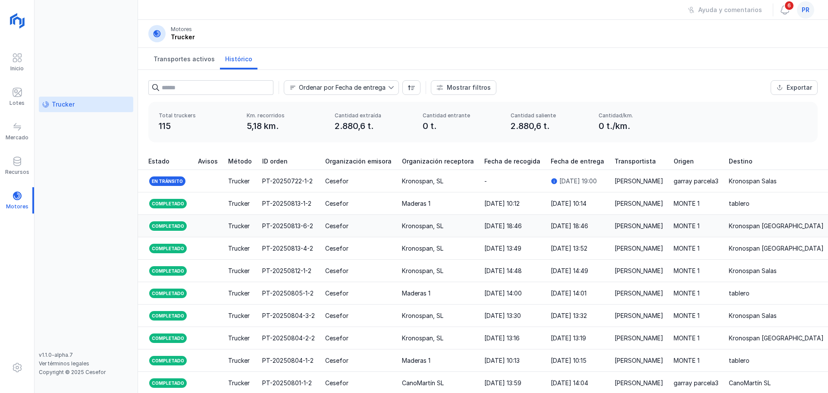
click at [257, 226] on td "PT-20250813-6-2" at bounding box center [288, 226] width 63 height 22
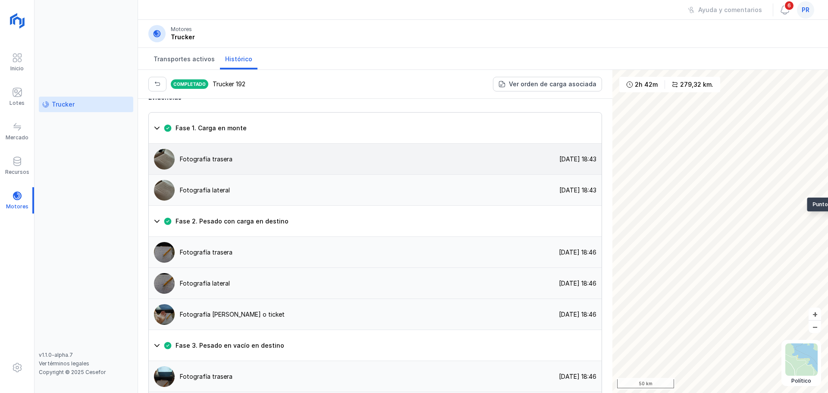
scroll to position [604, 0]
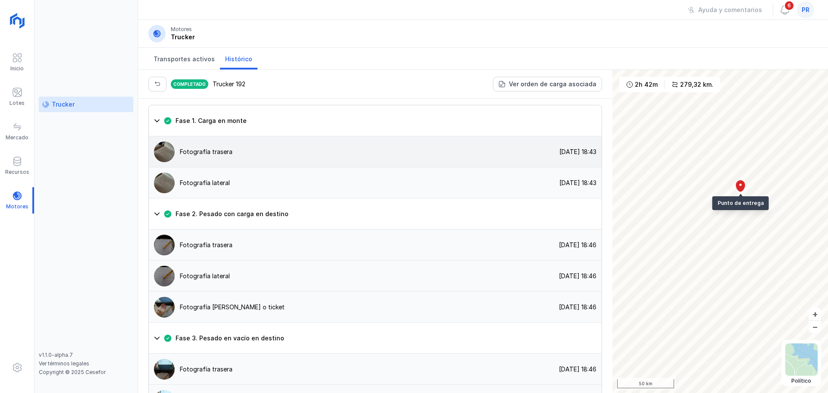
click at [579, 180] on div "Completado Trucker 192 Ver orden de carga asociada Detalles generales Trucker I…" at bounding box center [483, 231] width 690 height 323
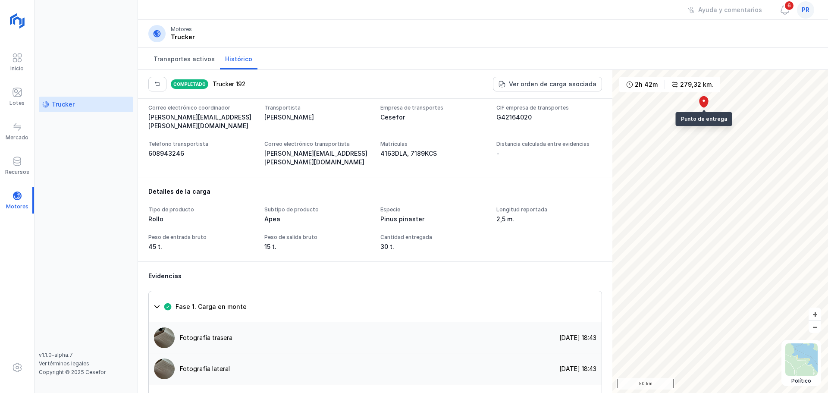
scroll to position [418, 0]
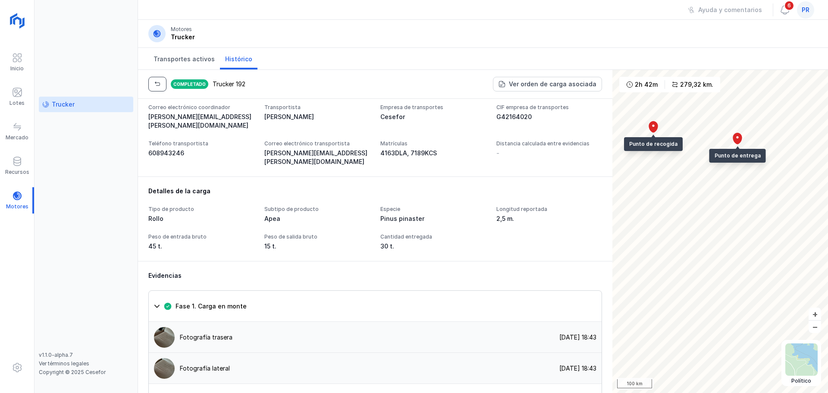
click at [161, 86] on button "button" at bounding box center [157, 84] width 18 height 15
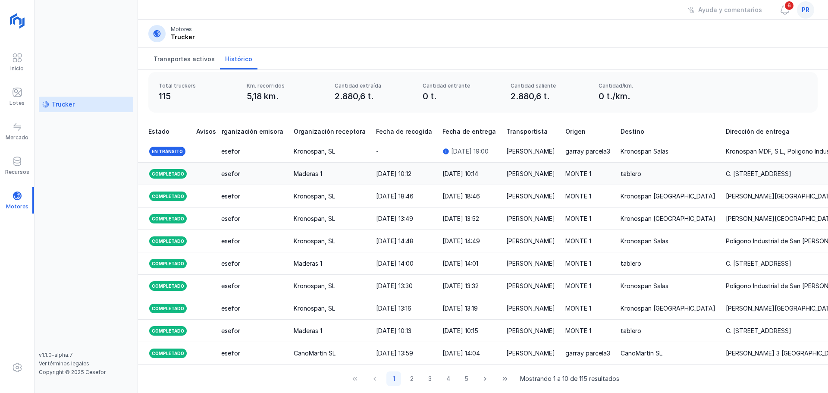
scroll to position [0, 109]
click at [560, 343] on td "garray parcela3" at bounding box center [587, 353] width 55 height 22
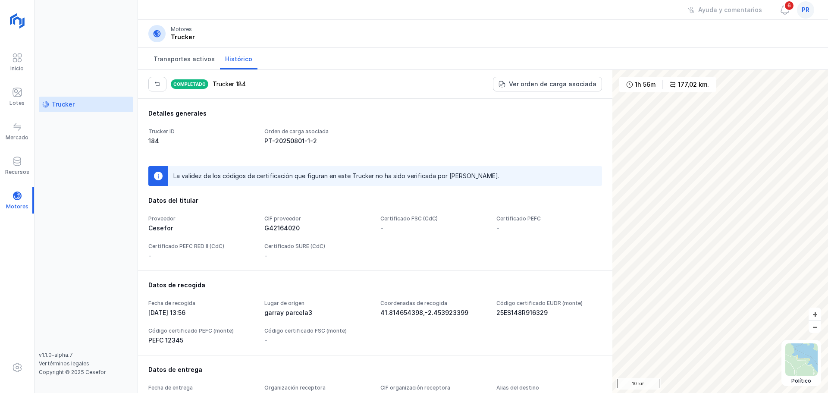
click at [601, 256] on div "Completado Trucker 184 Ver orden de carga asociada Detalles generales Trucker I…" at bounding box center [483, 231] width 690 height 323
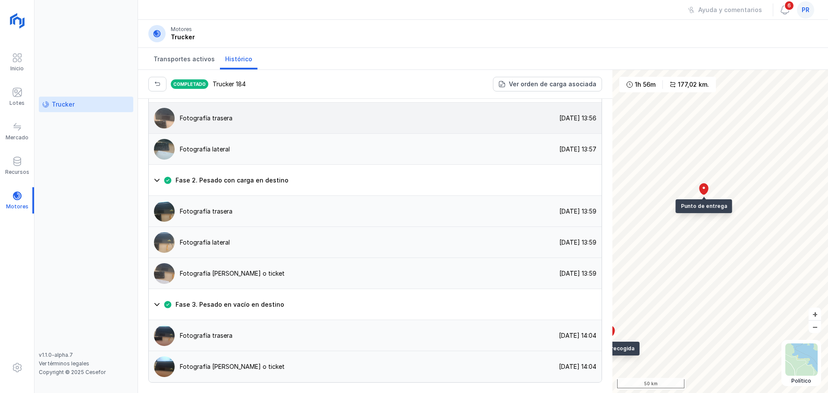
scroll to position [677, 0]
click at [248, 227] on div "Fotografía trasera [DATE] 13:59" at bounding box center [375, 242] width 453 height 31
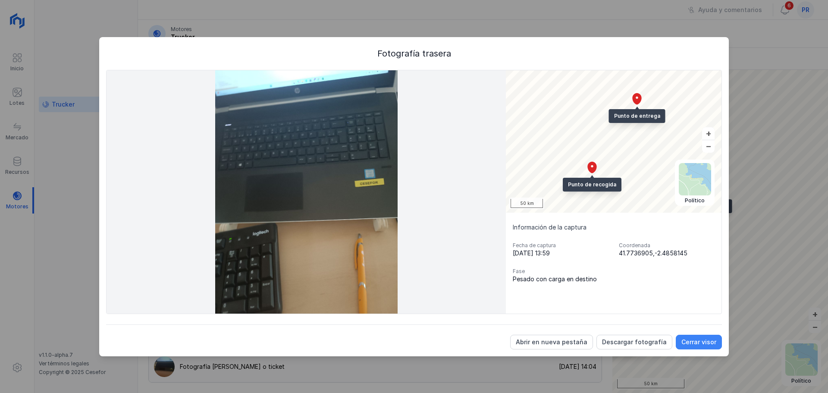
click at [695, 341] on div "Cerrar visor" at bounding box center [699, 342] width 35 height 9
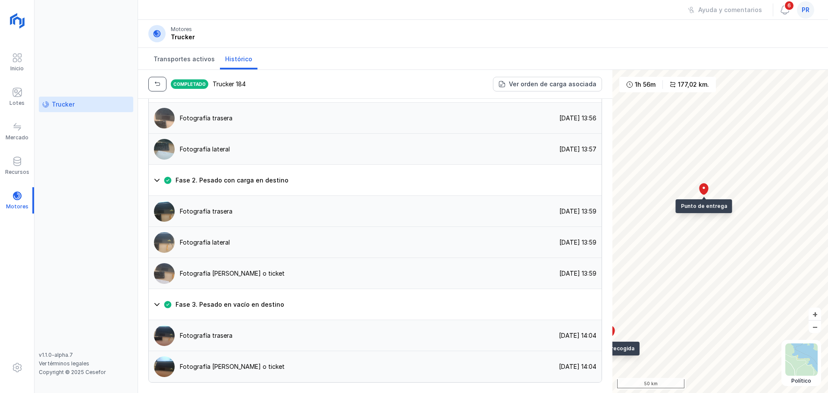
click at [155, 85] on span "button" at bounding box center [157, 84] width 7 height 7
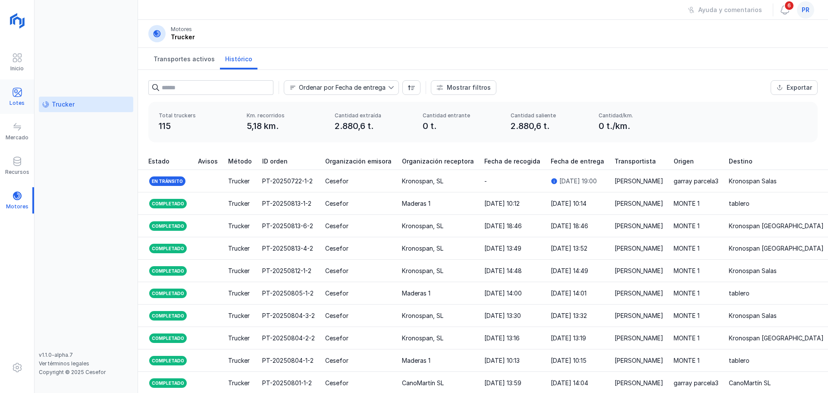
click at [19, 94] on span at bounding box center [17, 92] width 10 height 10
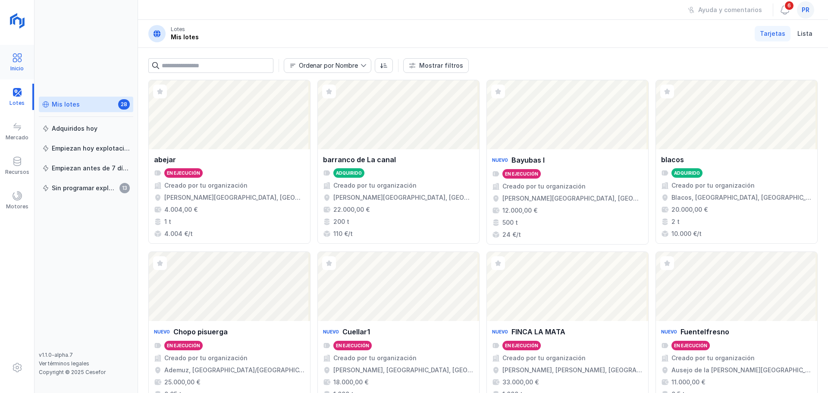
click at [13, 60] on span at bounding box center [17, 58] width 10 height 10
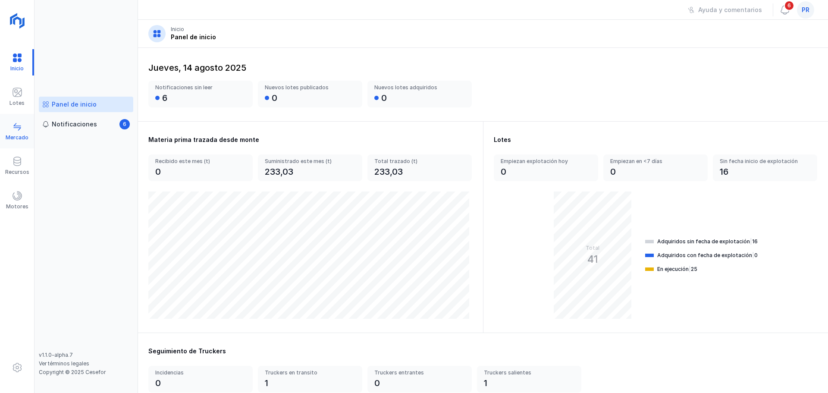
click at [15, 123] on span at bounding box center [17, 127] width 10 height 10
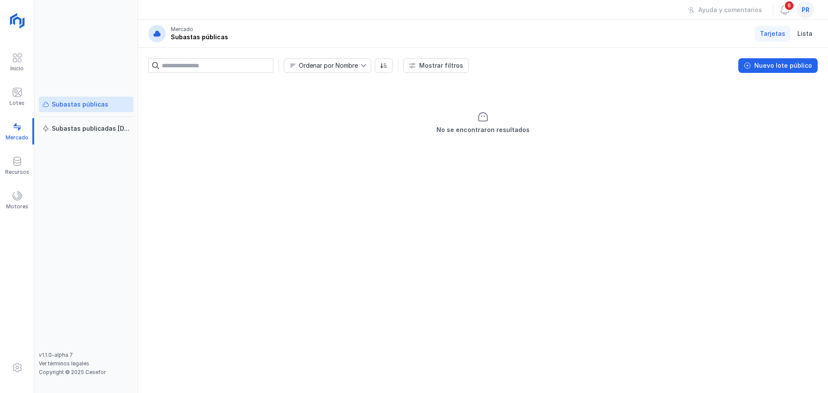
click at [92, 103] on div "Subastas públicas" at bounding box center [80, 104] width 57 height 9
click at [100, 130] on div "Subastas publicadas [DATE]" at bounding box center [91, 128] width 78 height 9
click at [101, 106] on div "Subastas públicas" at bounding box center [80, 104] width 57 height 9
click at [102, 127] on div "Subastas publicadas [DATE]" at bounding box center [91, 128] width 78 height 9
